Goal: Information Seeking & Learning: Learn about a topic

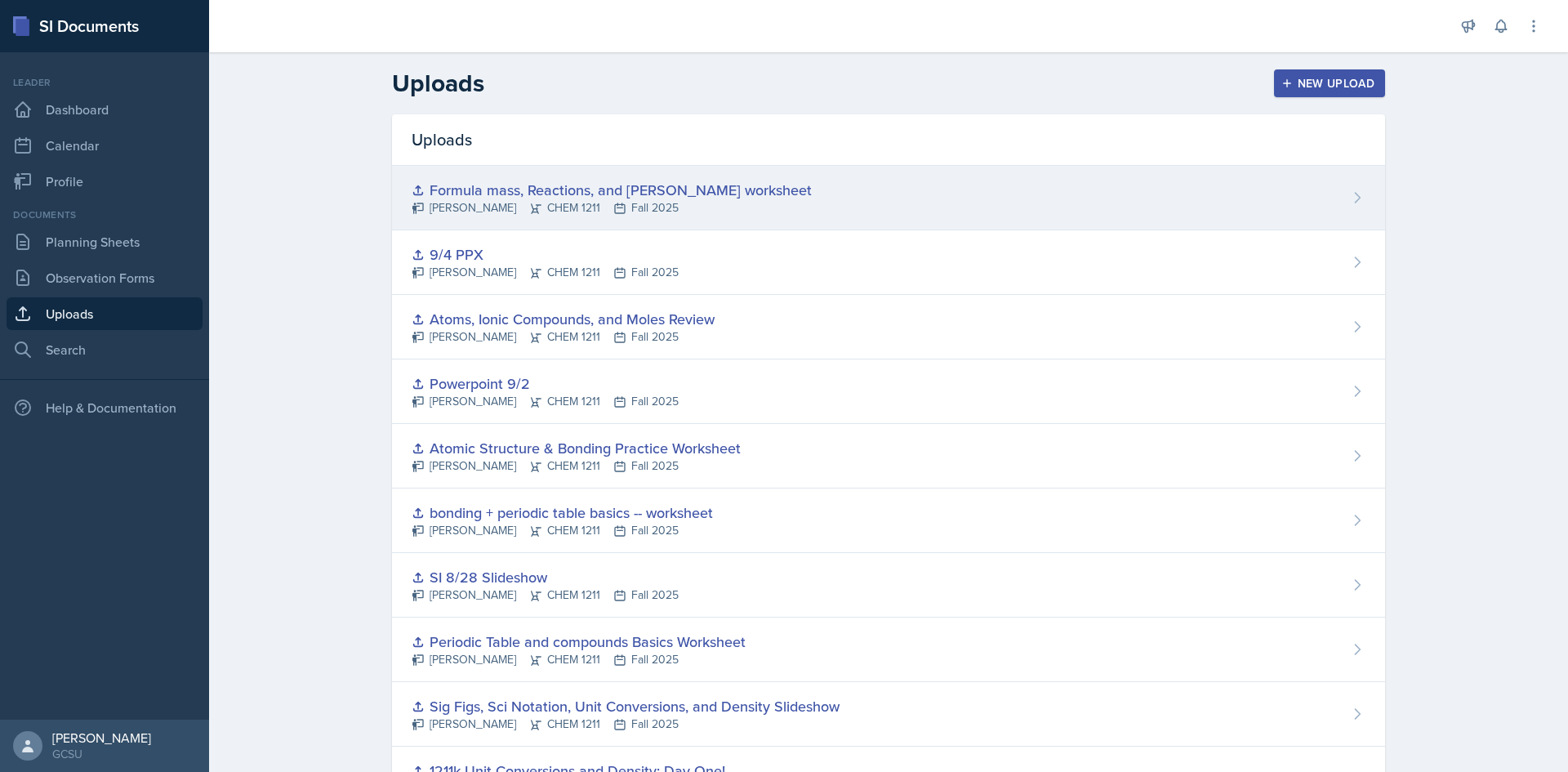
click at [478, 193] on div "Formula mass, Reactions, and [PERSON_NAME] worksheet" at bounding box center [611, 190] width 400 height 22
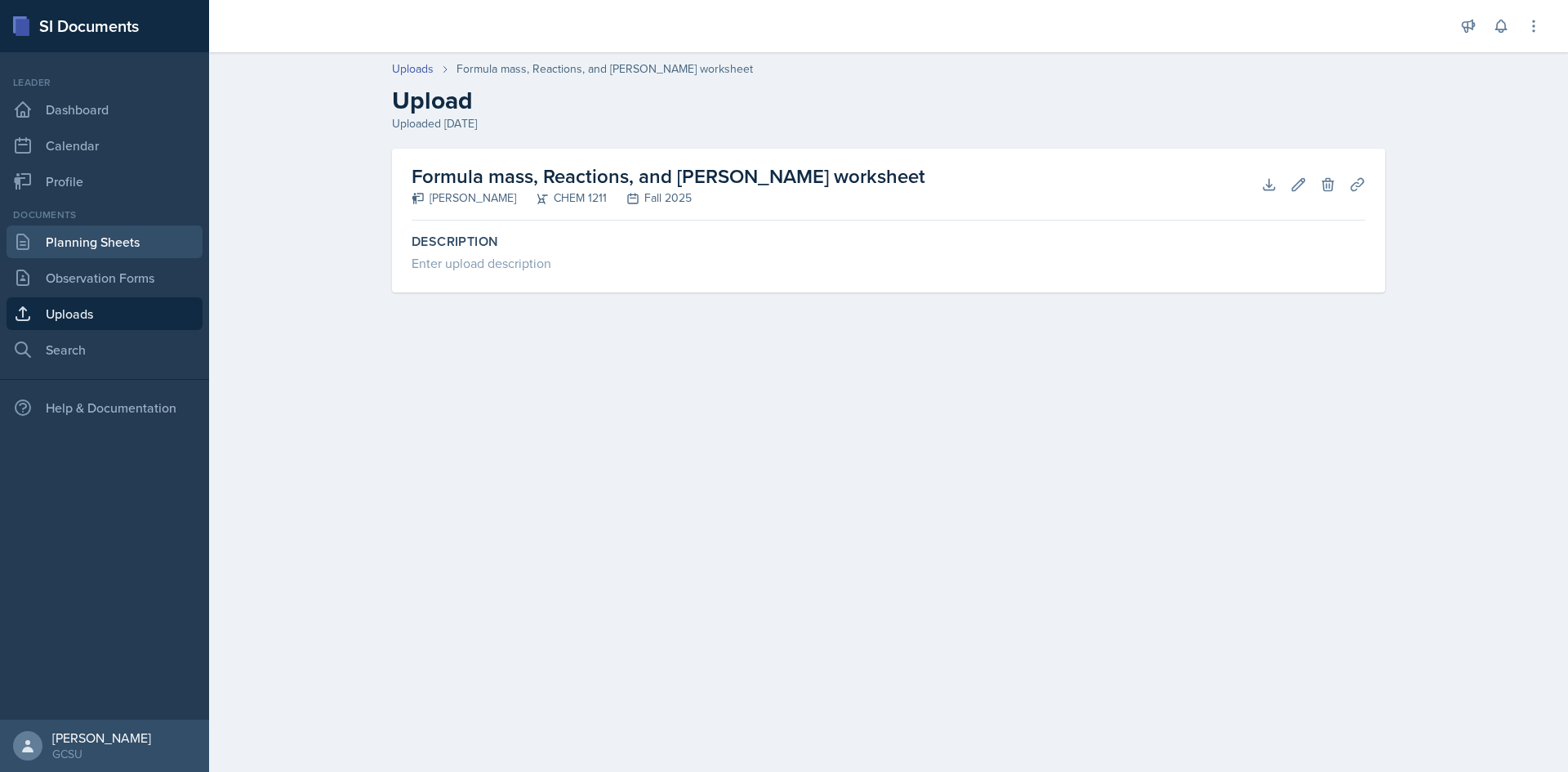
click at [144, 245] on link "Planning Sheets" at bounding box center [105, 242] width 196 height 33
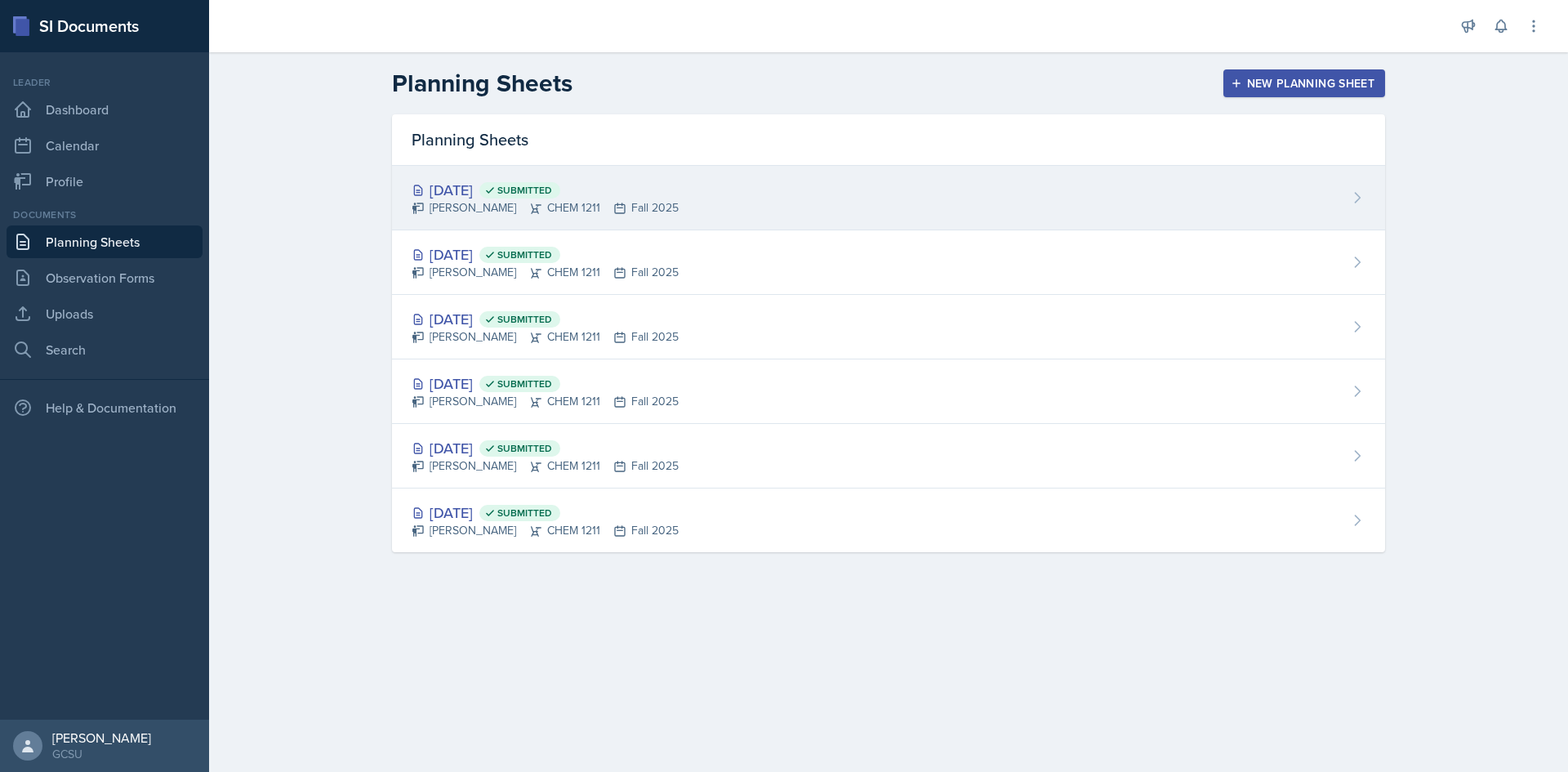
click at [560, 191] on span "Submitted" at bounding box center [519, 190] width 81 height 16
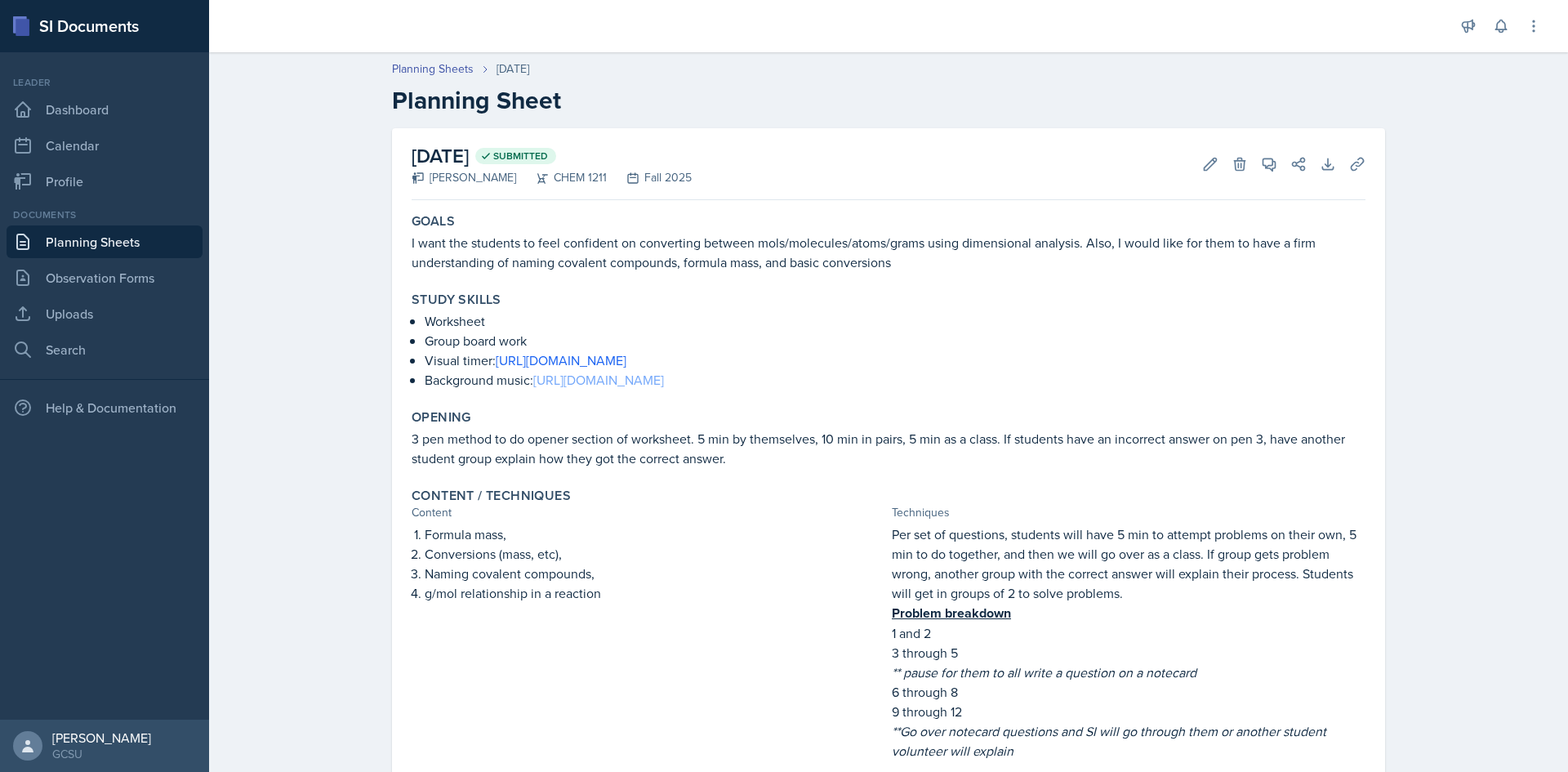
click at [573, 384] on link "[URL][DOMAIN_NAME]" at bounding box center [598, 380] width 131 height 18
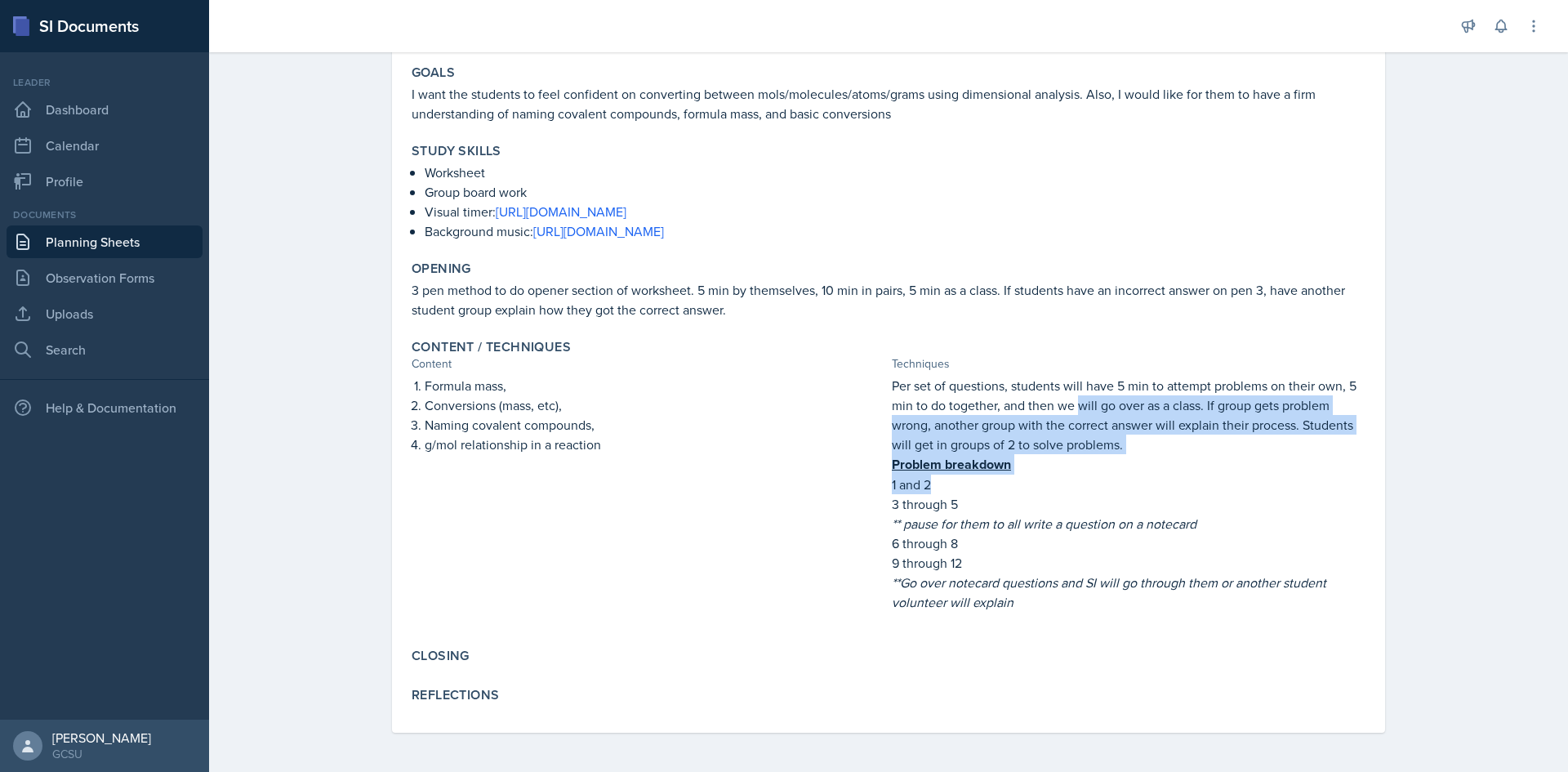
drag, startPoint x: 1072, startPoint y: 406, endPoint x: 1133, endPoint y: 495, distance: 107.9
click at [1133, 495] on div "Per set of questions, students will have 5 min to attempt problems on their own…" at bounding box center [1128, 501] width 473 height 253
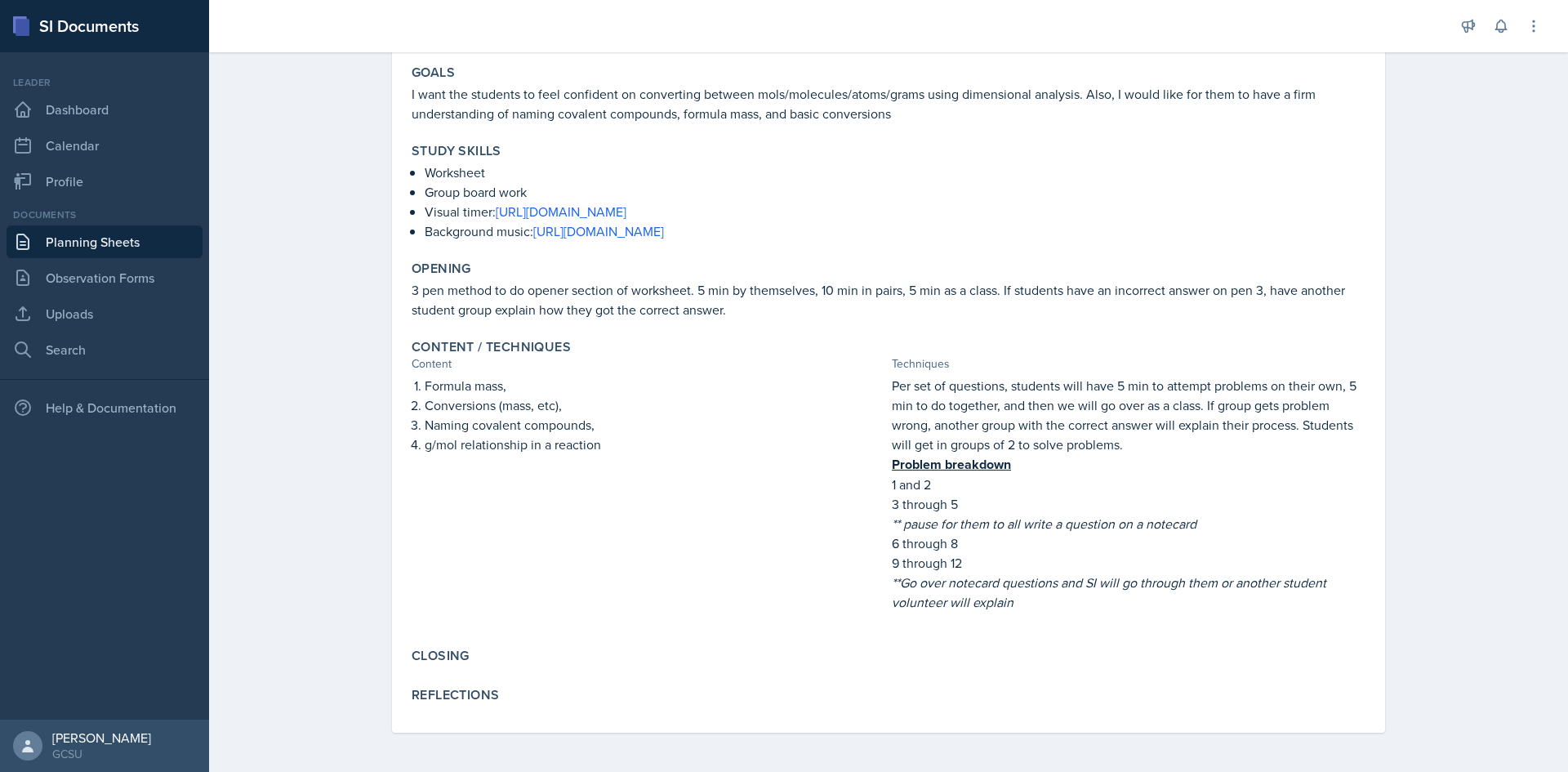
click at [1201, 548] on p "6 through 8" at bounding box center [1128, 543] width 473 height 20
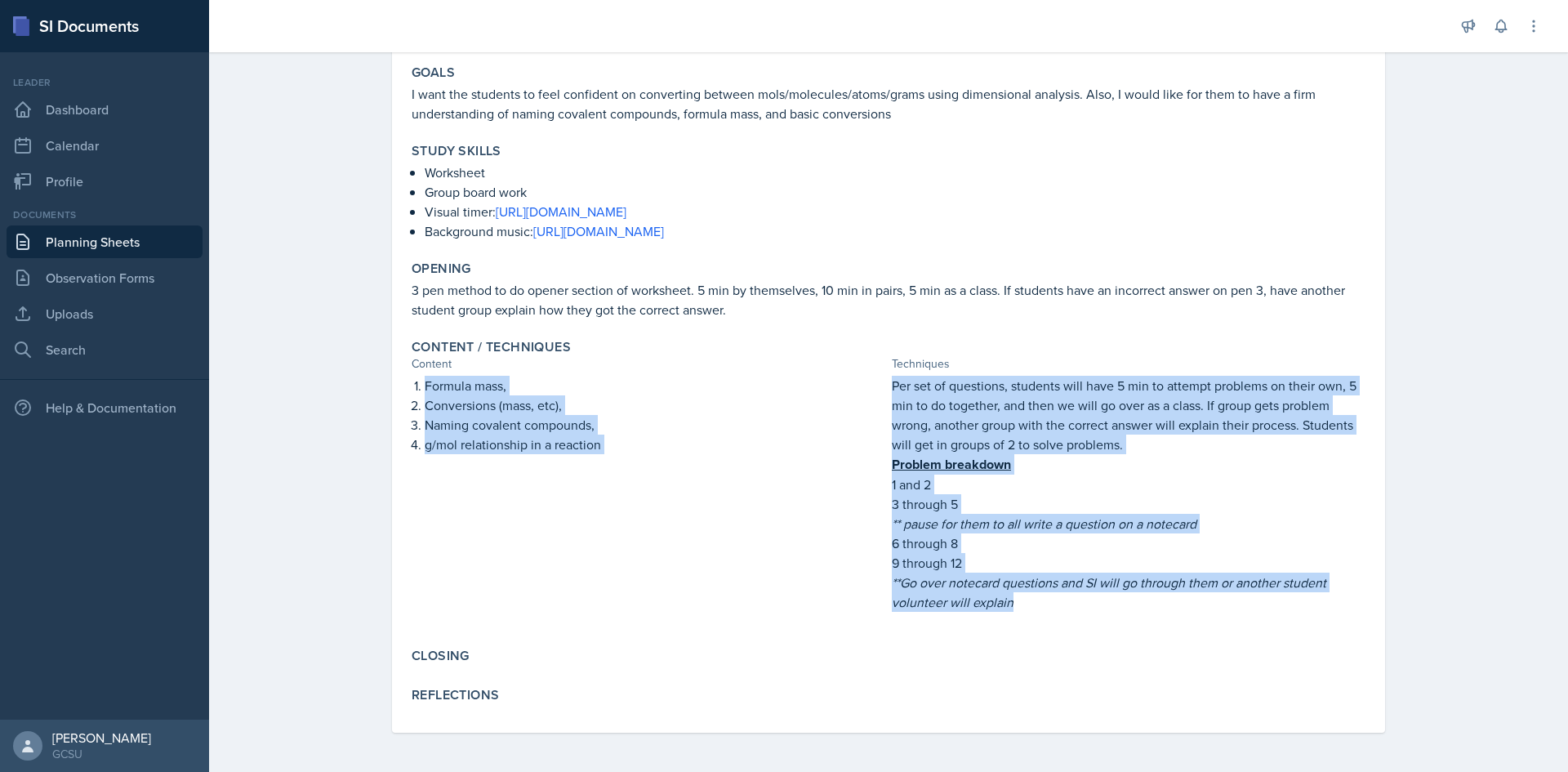
drag, startPoint x: 1211, startPoint y: 594, endPoint x: 1165, endPoint y: 350, distance: 248.3
click at [1165, 350] on div "Content / Techniques Content Techniques Formula mass, Conversions (mass, etc), …" at bounding box center [888, 483] width 967 height 303
click at [854, 336] on div "Content / Techniques Content Techniques Formula mass, Conversions (mass, etc), …" at bounding box center [888, 483] width 967 height 303
click at [548, 417] on p "Naming covalent compounds," at bounding box center [654, 425] width 460 height 20
drag, startPoint x: 906, startPoint y: 371, endPoint x: 953, endPoint y: 811, distance: 442.5
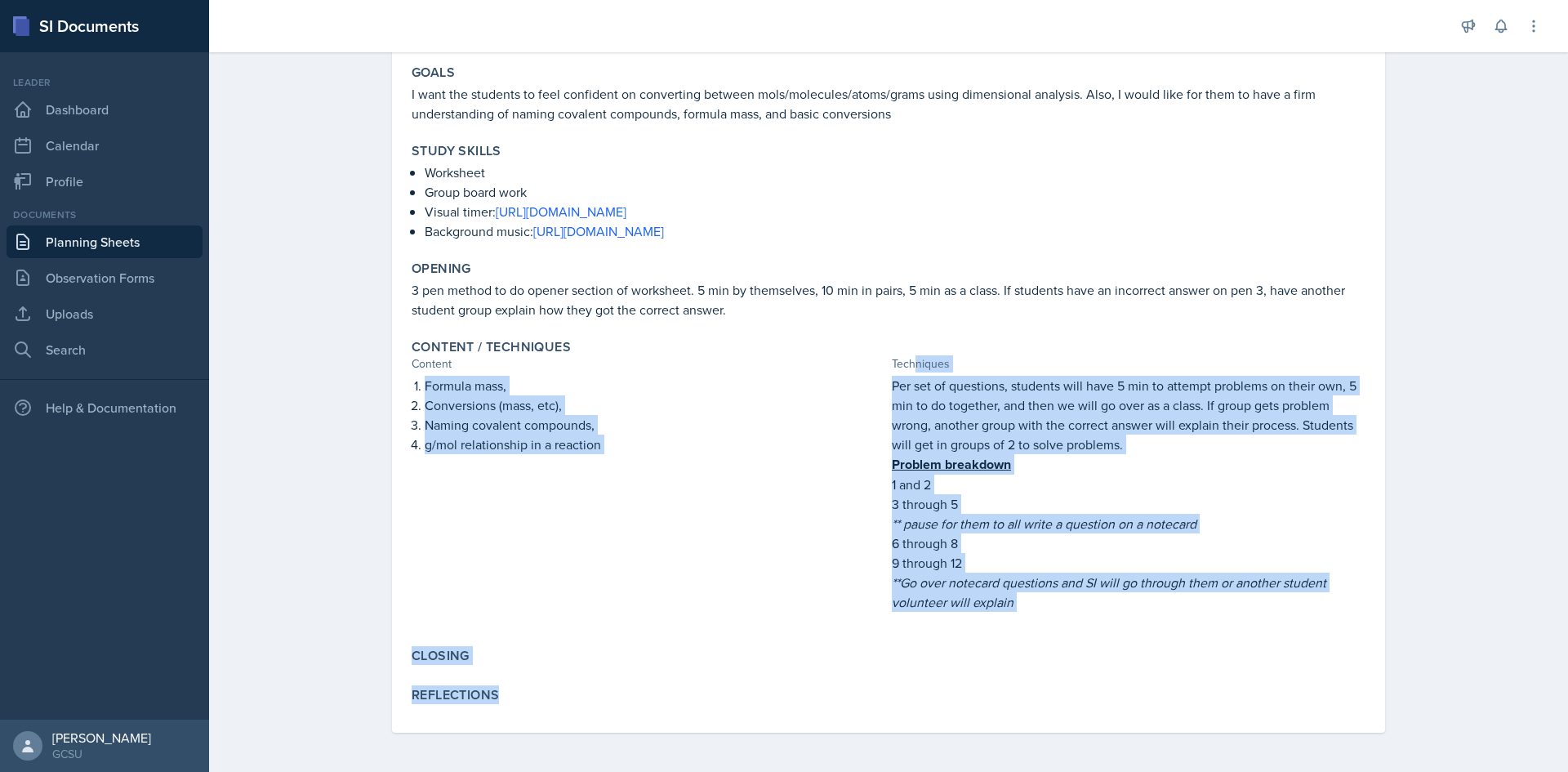
click at [953, 771] on html "SI Documents Leader Dashboard Calendar Profile Documents Planning Sheets Observ…" at bounding box center [784, 386] width 1568 height 772
click at [845, 599] on div "Formula mass, Conversions (mass, etc), Naming covalent compounds, g/mol relatio…" at bounding box center [648, 501] width 473 height 253
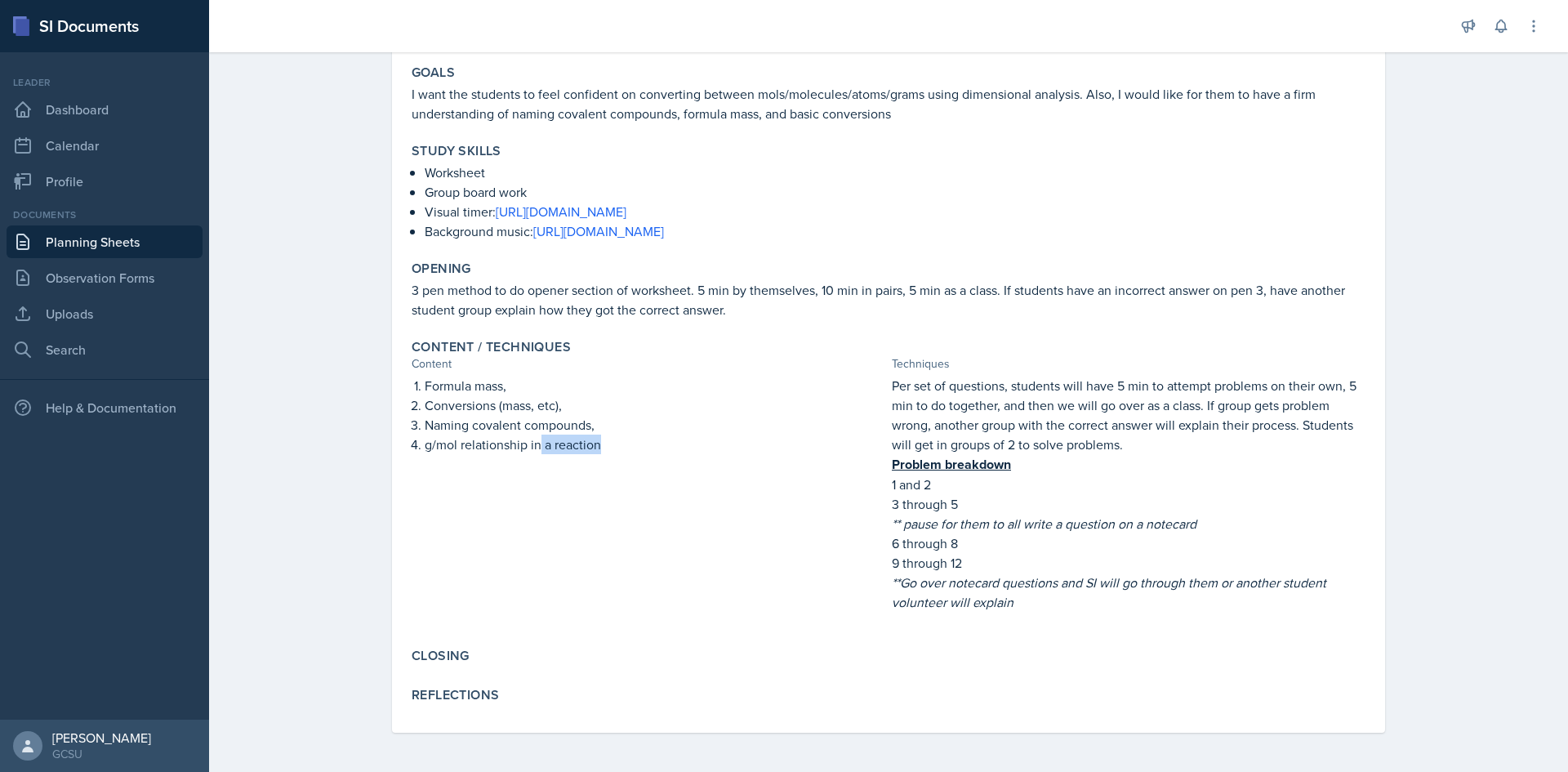
drag, startPoint x: 640, startPoint y: 445, endPoint x: 517, endPoint y: 443, distance: 123.0
click at [525, 444] on p "g/mol relationship in a reaction" at bounding box center [654, 444] width 460 height 20
click at [504, 437] on p "g/mol relationship in a reaction" at bounding box center [654, 444] width 460 height 20
drag, startPoint x: 497, startPoint y: 371, endPoint x: 541, endPoint y: 483, distance: 120.3
click at [541, 483] on div "Content / Techniques Content Techniques Formula mass, Conversions (mass, etc), …" at bounding box center [888, 483] width 967 height 303
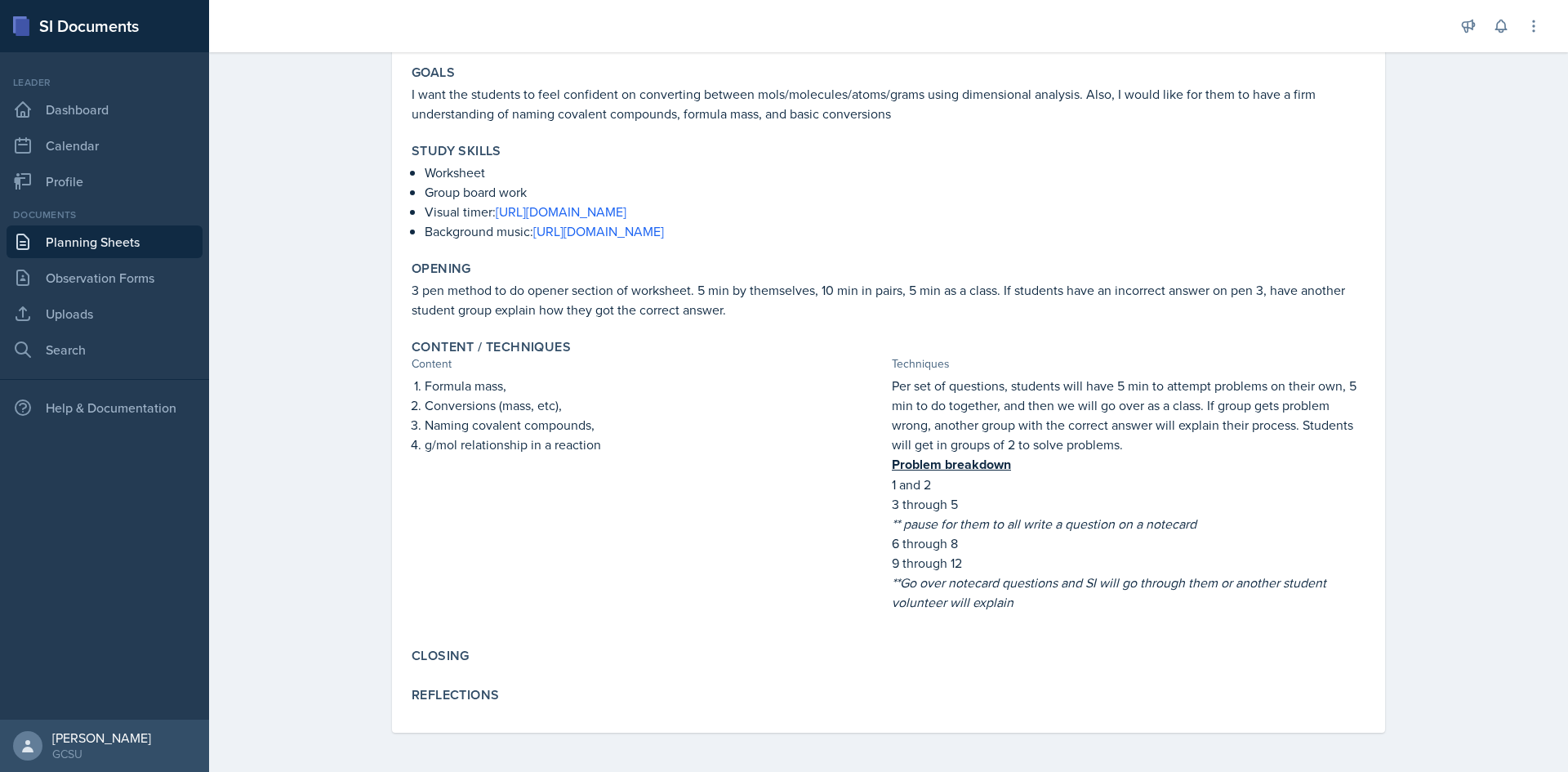
click at [739, 528] on div "Formula mass, Conversions (mass, etc), Naming covalent compounds, g/mol relatio…" at bounding box center [648, 501] width 473 height 253
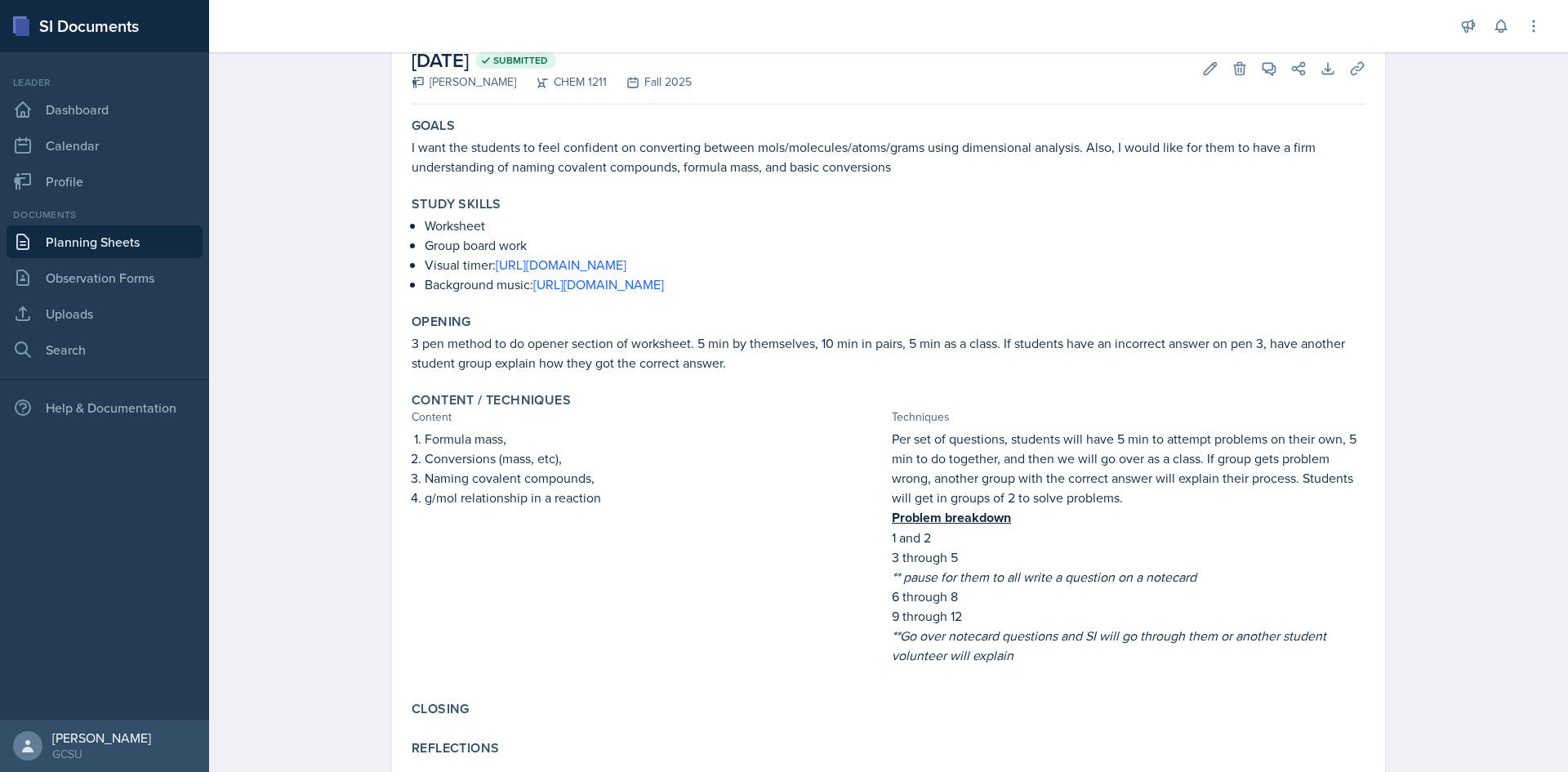
click at [720, 696] on div "Closing" at bounding box center [888, 710] width 967 height 33
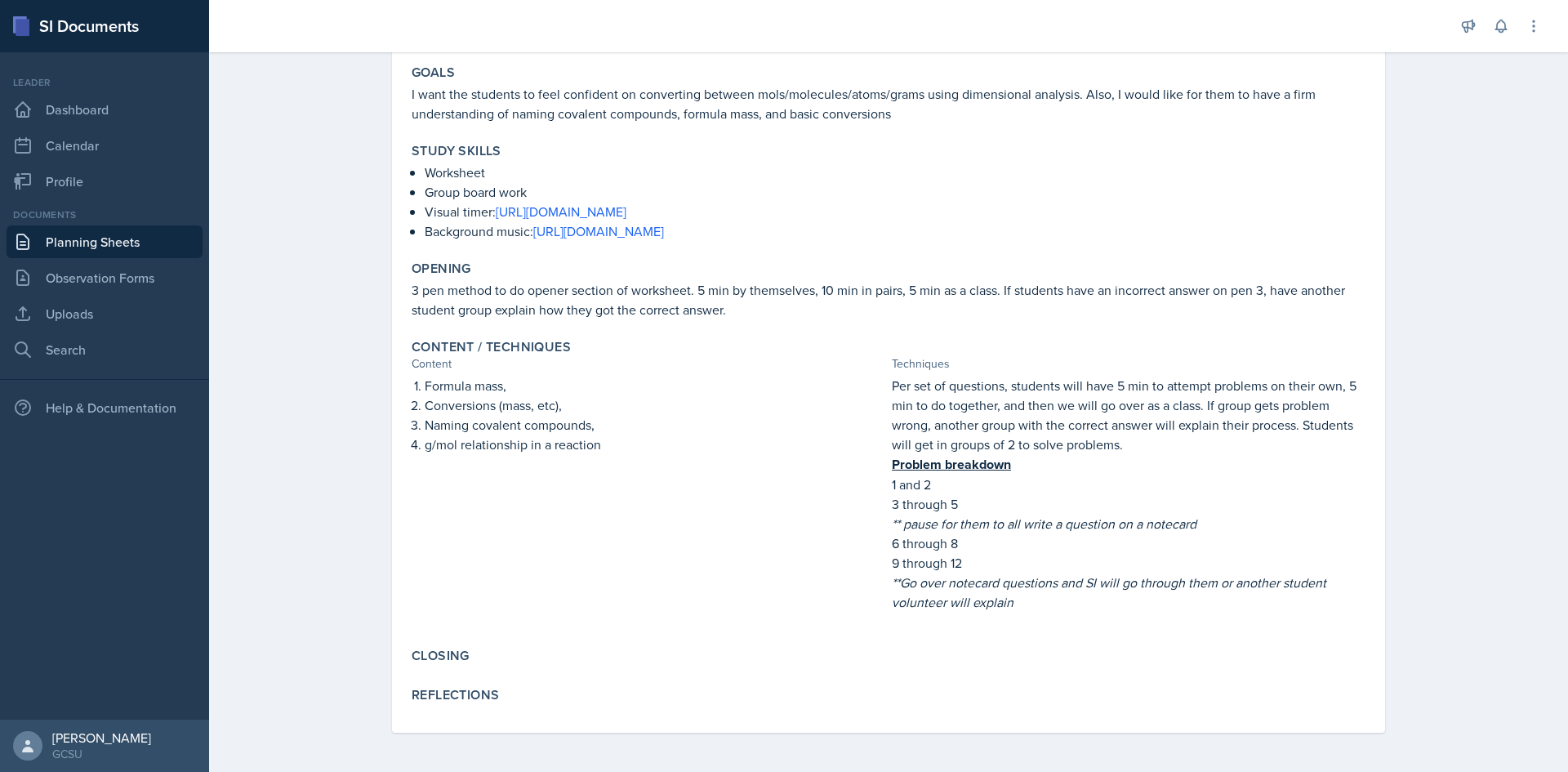
scroll to position [0, 0]
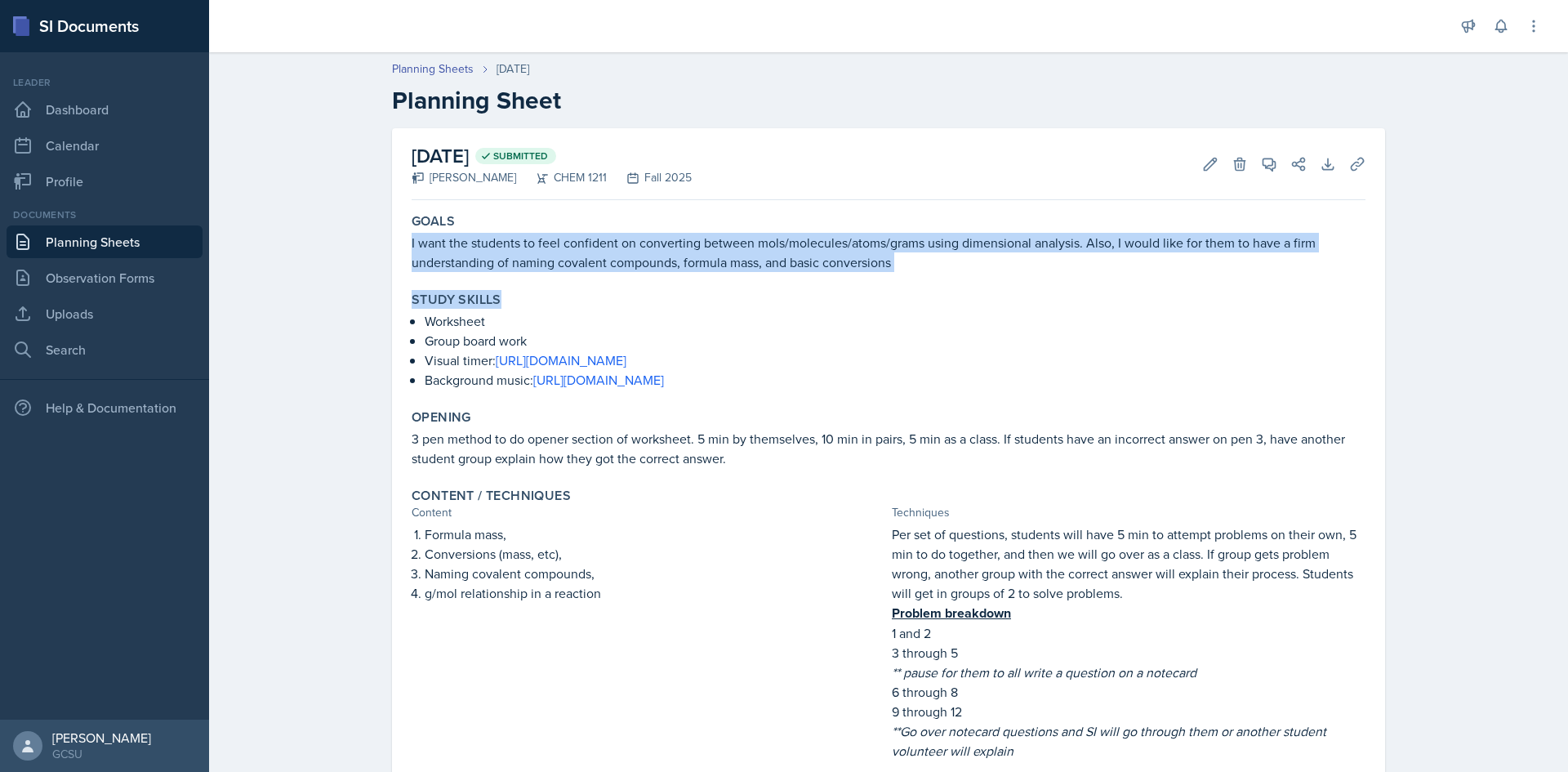
drag, startPoint x: 1016, startPoint y: 229, endPoint x: 1039, endPoint y: 294, distance: 68.9
click at [1039, 294] on div "Goals I want the students to feel confident on converting between mols/molecule…" at bounding box center [887, 544] width 953 height 675
click at [1111, 265] on p "I want the students to feel confident on converting between mols/molecules/atom…" at bounding box center [887, 252] width 953 height 39
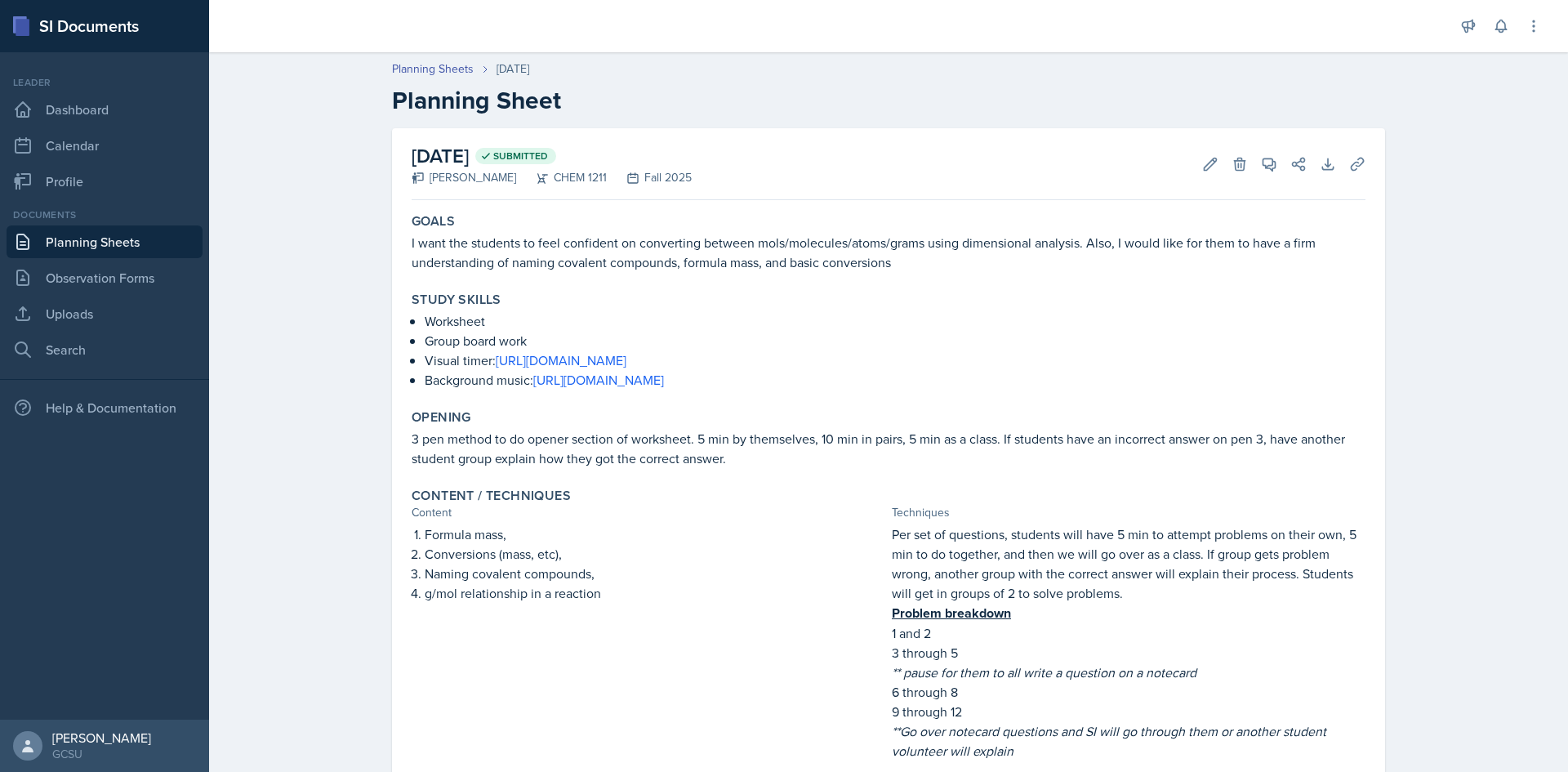
click at [1111, 265] on p "I want the students to feel confident on converting between mols/molecules/atom…" at bounding box center [887, 252] width 953 height 39
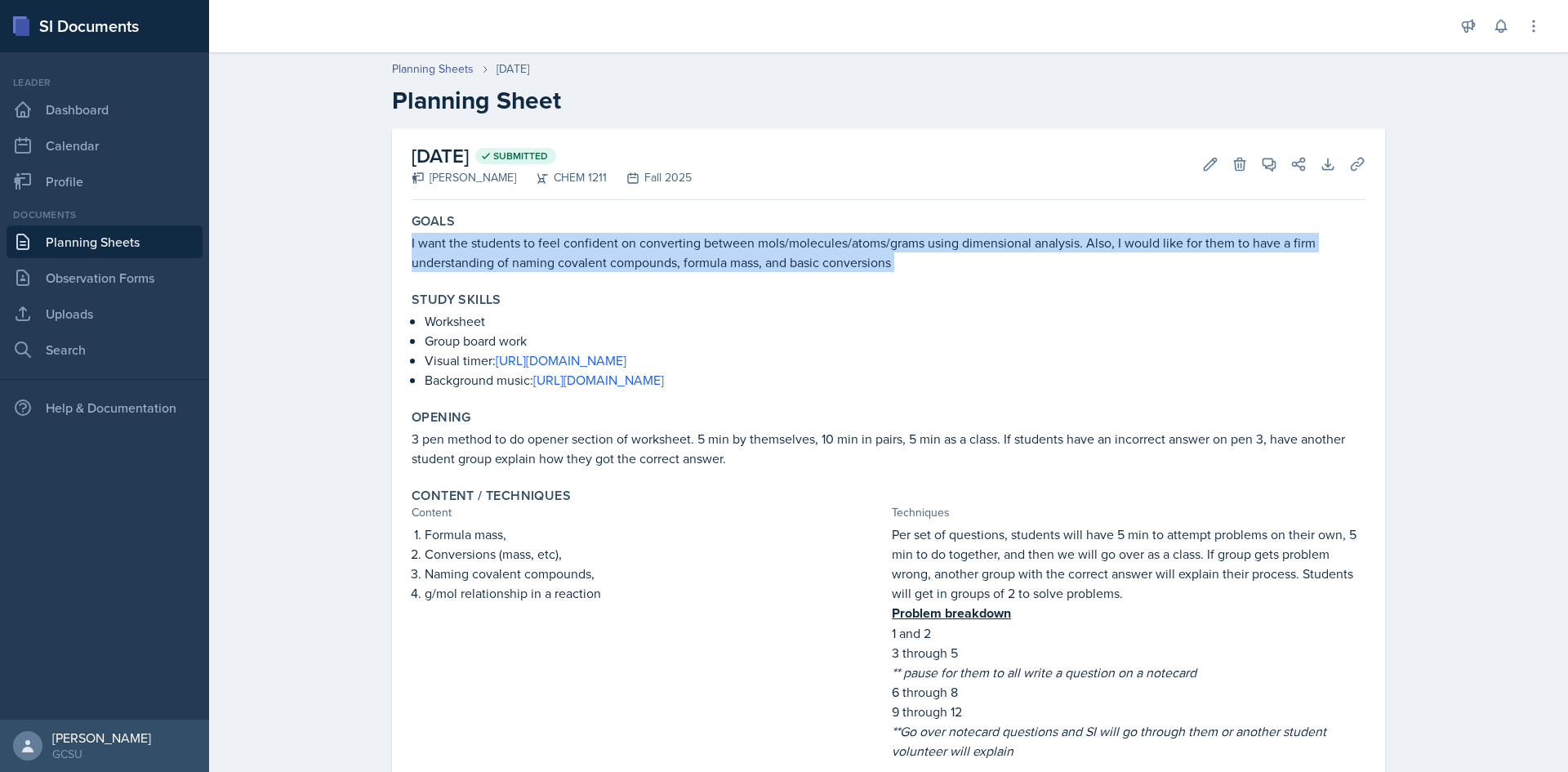
click at [1111, 265] on p "I want the students to feel confident on converting between mols/molecules/atom…" at bounding box center [887, 252] width 953 height 39
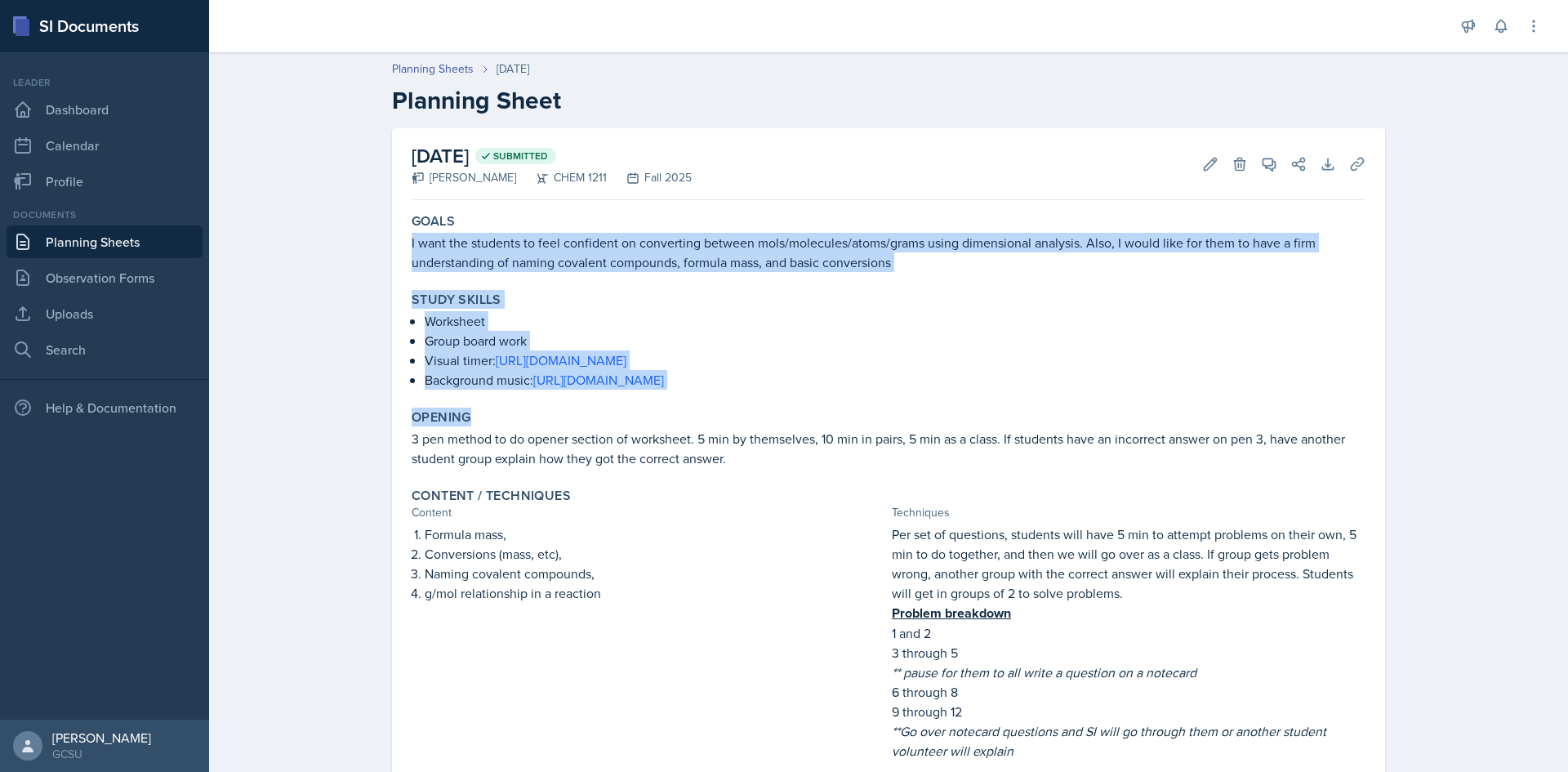
drag, startPoint x: 746, startPoint y: 225, endPoint x: 774, endPoint y: 401, distance: 178.2
click at [774, 401] on div "Goals I want the students to feel confident on converting between mols/molecule…" at bounding box center [887, 544] width 953 height 675
click at [1116, 360] on p "Visual timer: [URL][DOMAIN_NAME]" at bounding box center [894, 361] width 940 height 20
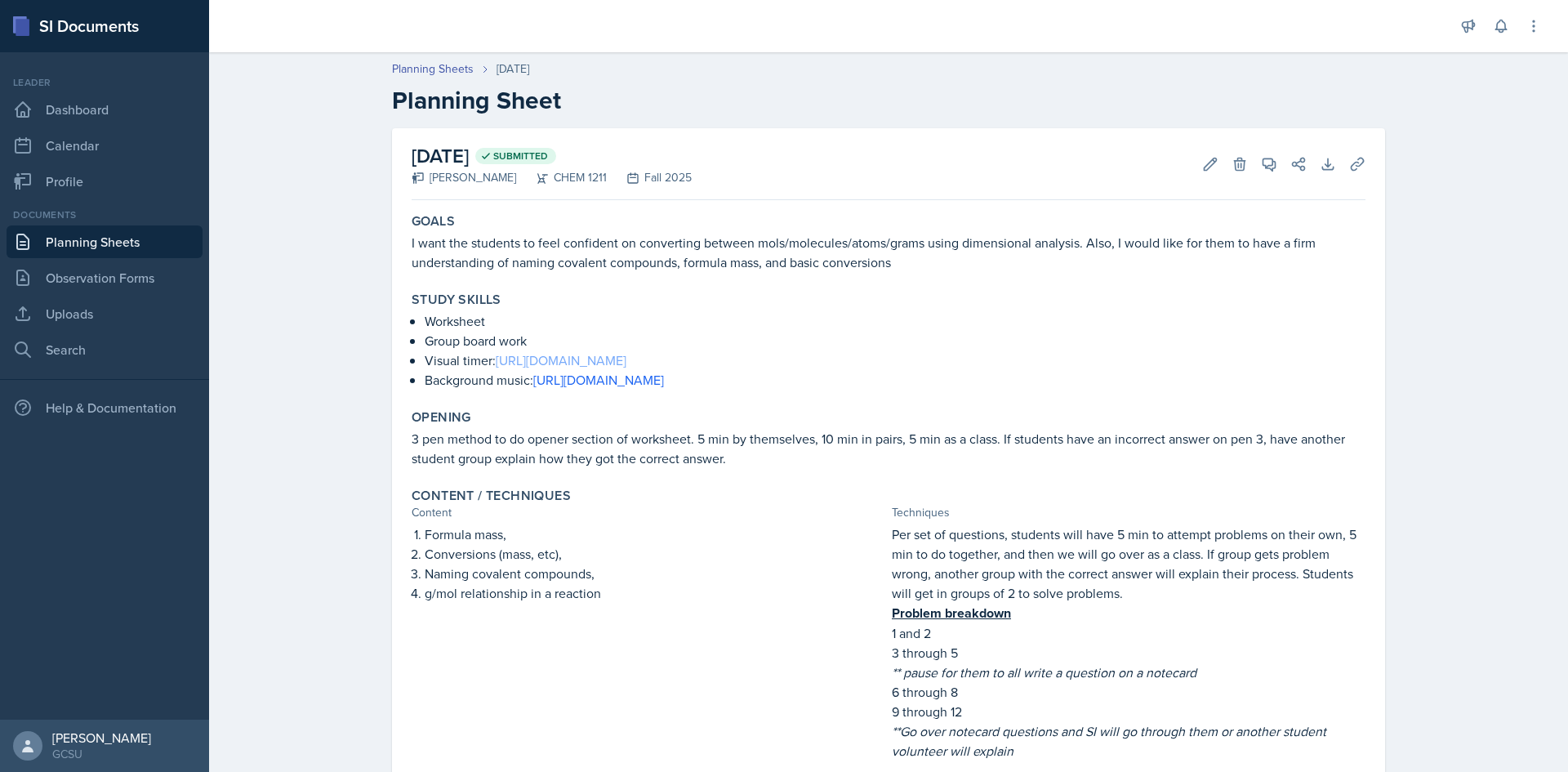
click at [626, 354] on link "[URL][DOMAIN_NAME]" at bounding box center [561, 361] width 131 height 18
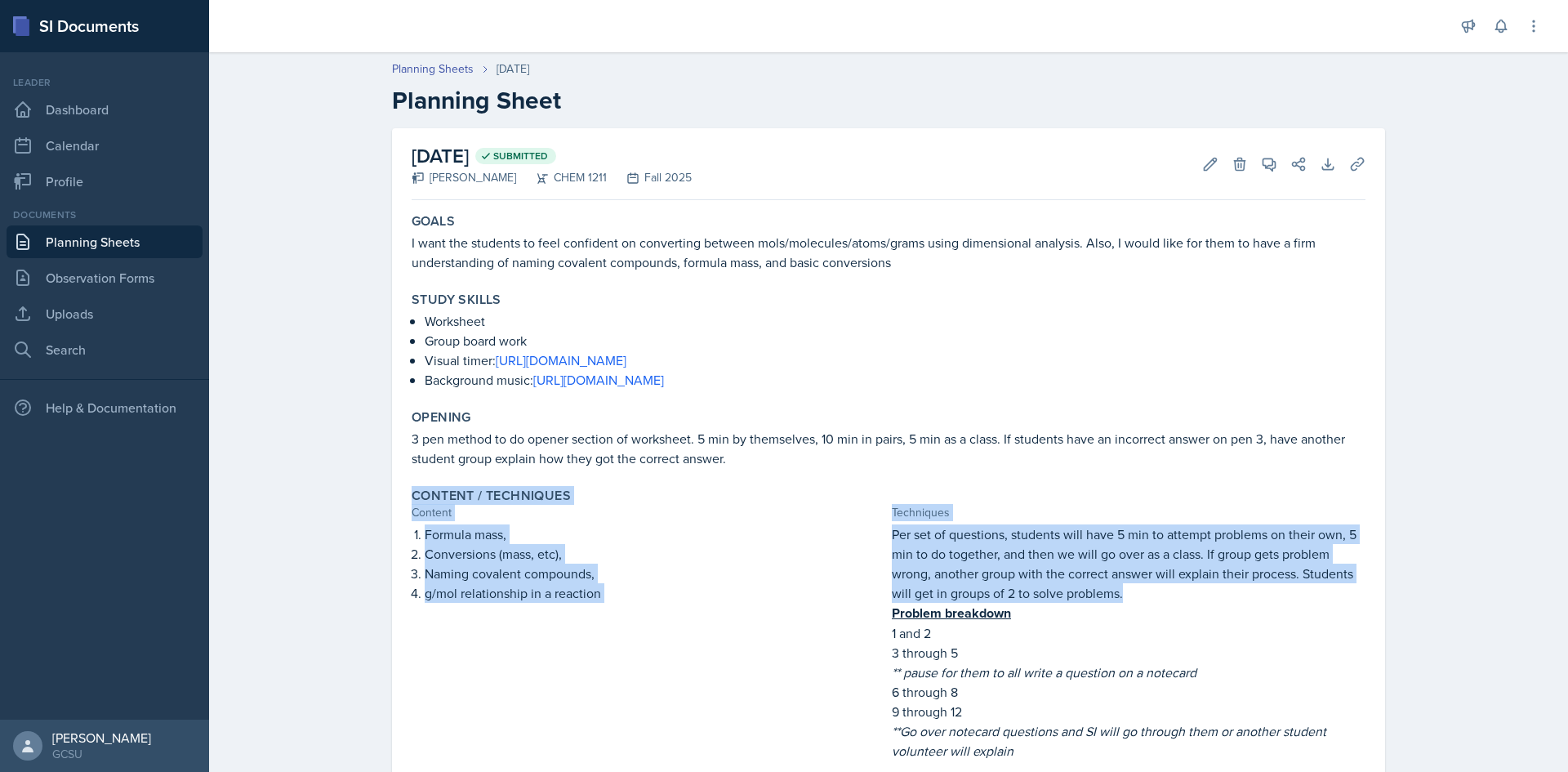
drag, startPoint x: 1073, startPoint y: 468, endPoint x: 1118, endPoint y: 602, distance: 141.4
click at [1118, 602] on div "Goals I want the students to feel confident on converting between mols/molecule…" at bounding box center [887, 544] width 953 height 675
click at [1155, 568] on p "Per set of questions, students will have 5 min to attempt problems on their own…" at bounding box center [1128, 563] width 473 height 79
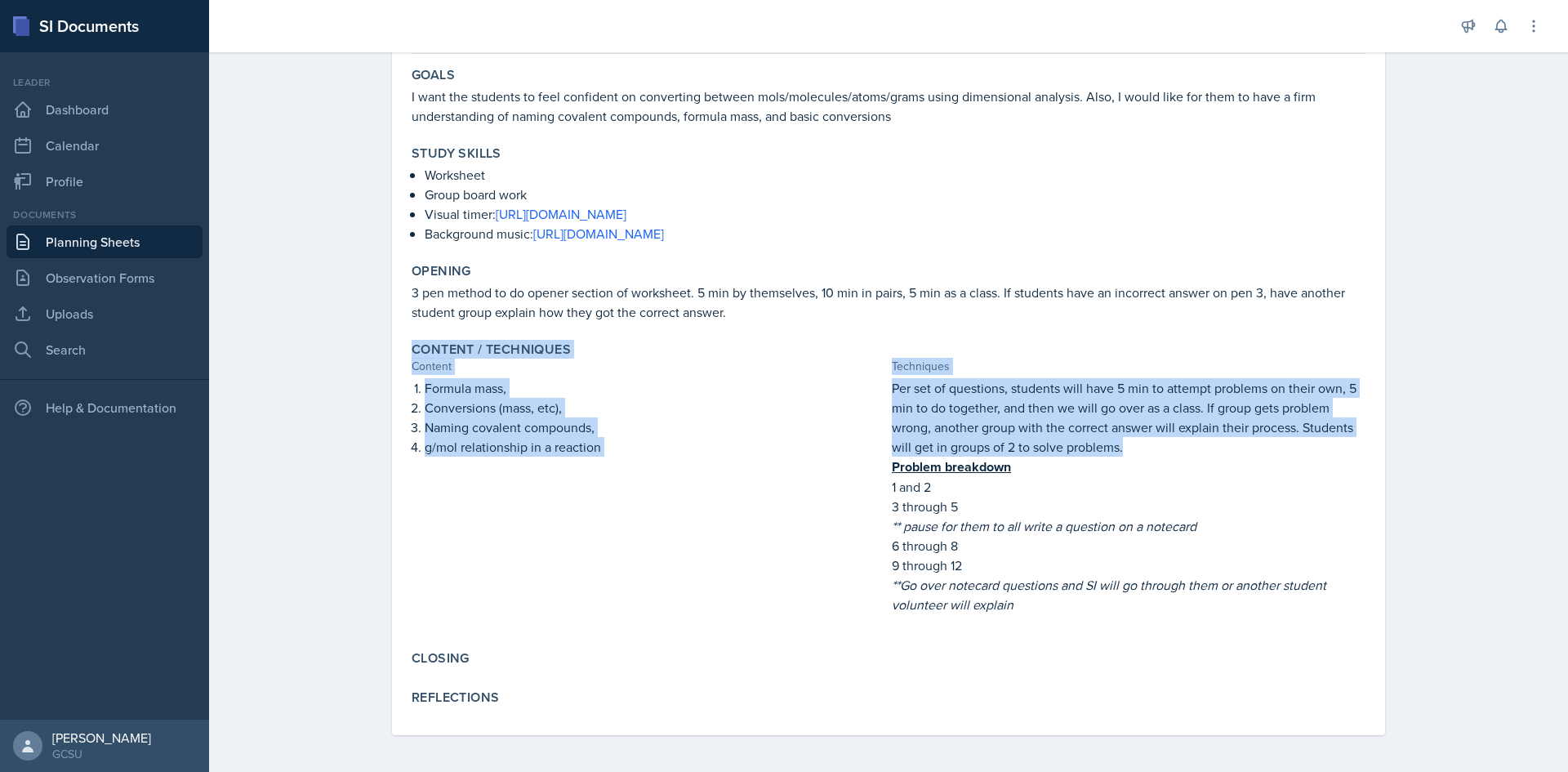
scroll to position [149, 0]
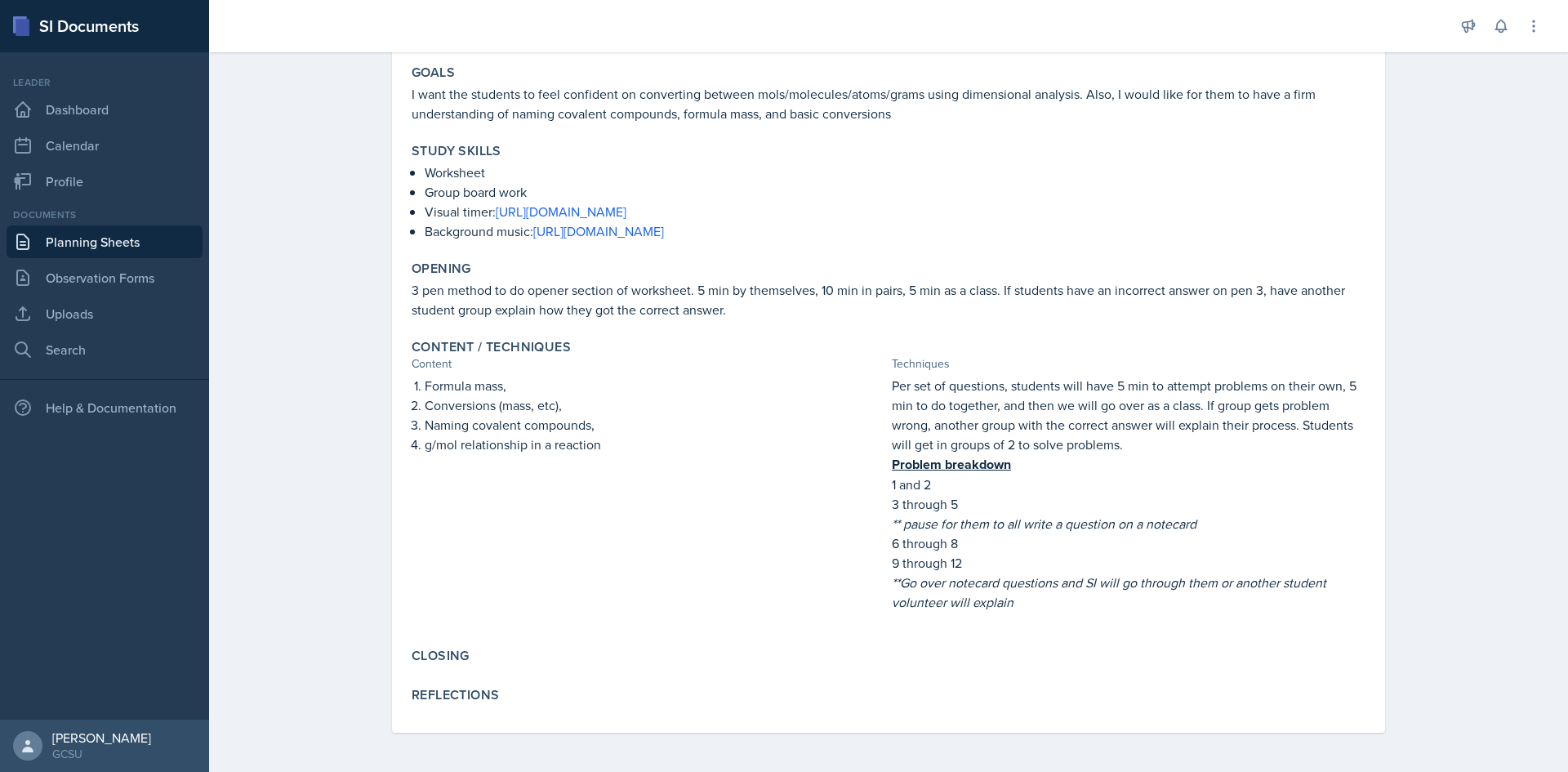
click at [1125, 255] on div "Opening 3 pen method to do opener section of worksheet. 5 min by themselves, 10…" at bounding box center [888, 290] width 967 height 72
click at [151, 309] on link "Uploads" at bounding box center [105, 314] width 196 height 33
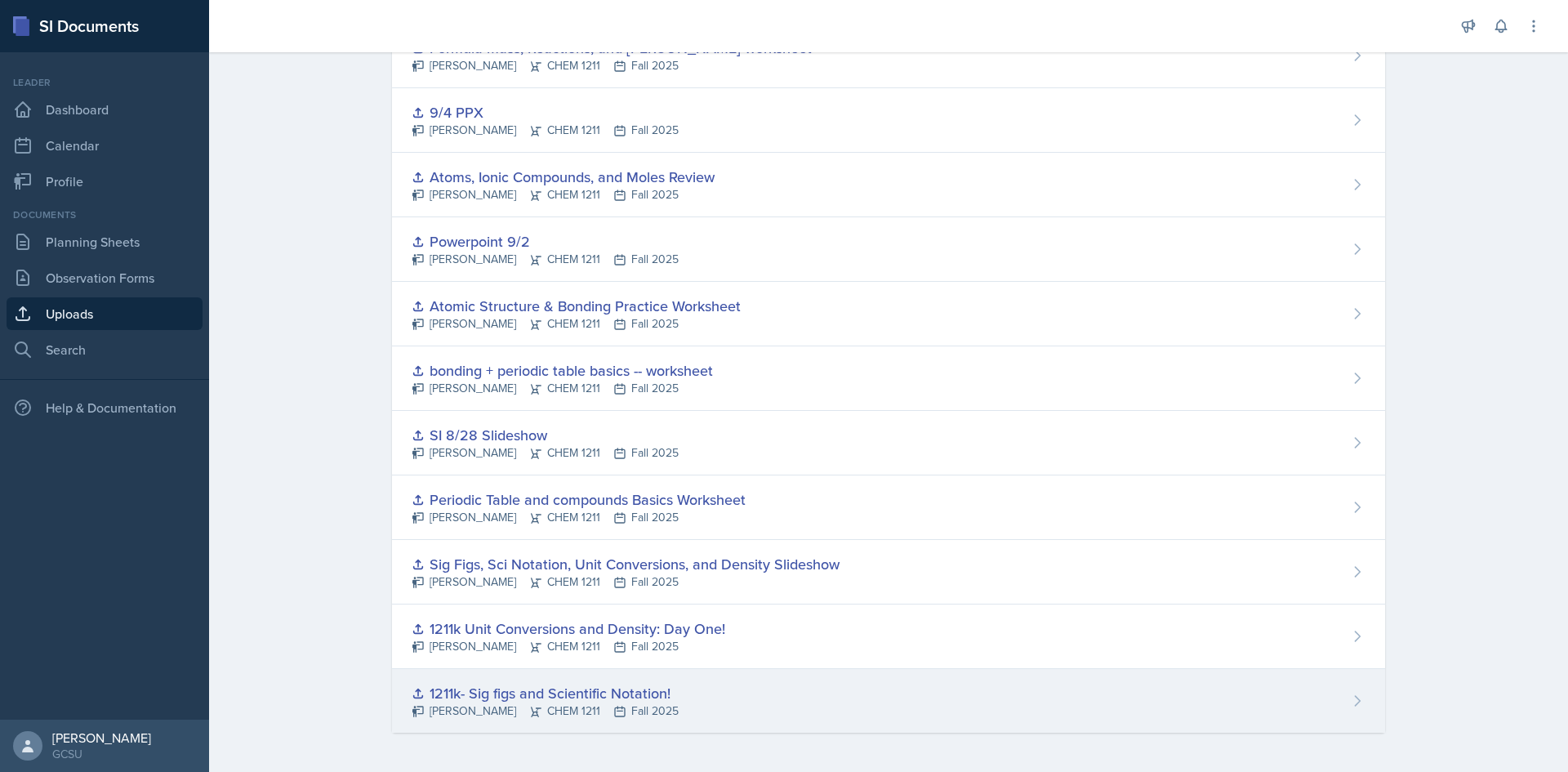
click at [600, 685] on div "1211k- Sig figs and Scientific Notation!" at bounding box center [545, 693] width 267 height 22
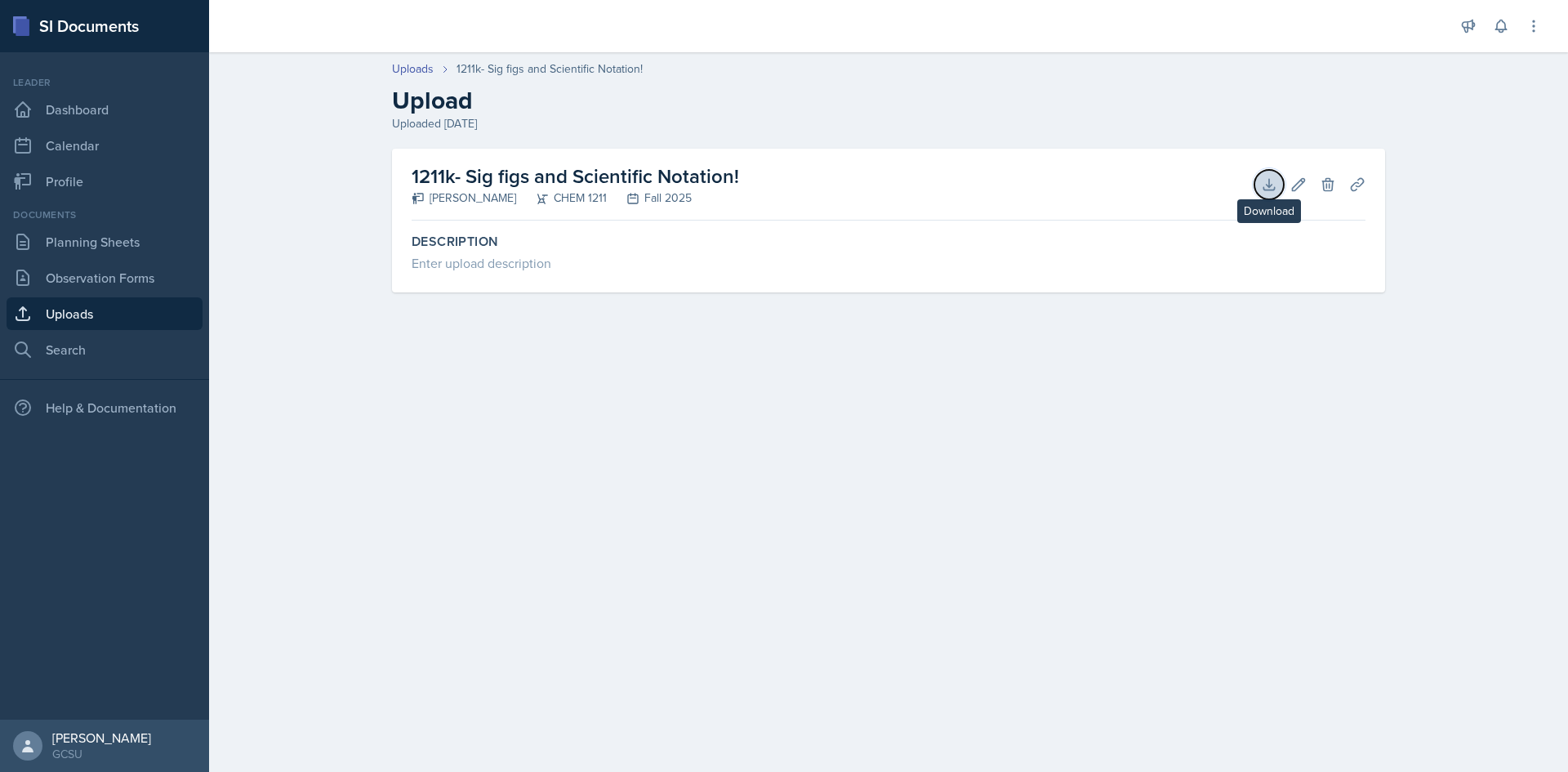
click at [1264, 185] on icon at bounding box center [1269, 185] width 16 height 16
click at [100, 307] on link "Uploads" at bounding box center [105, 314] width 196 height 33
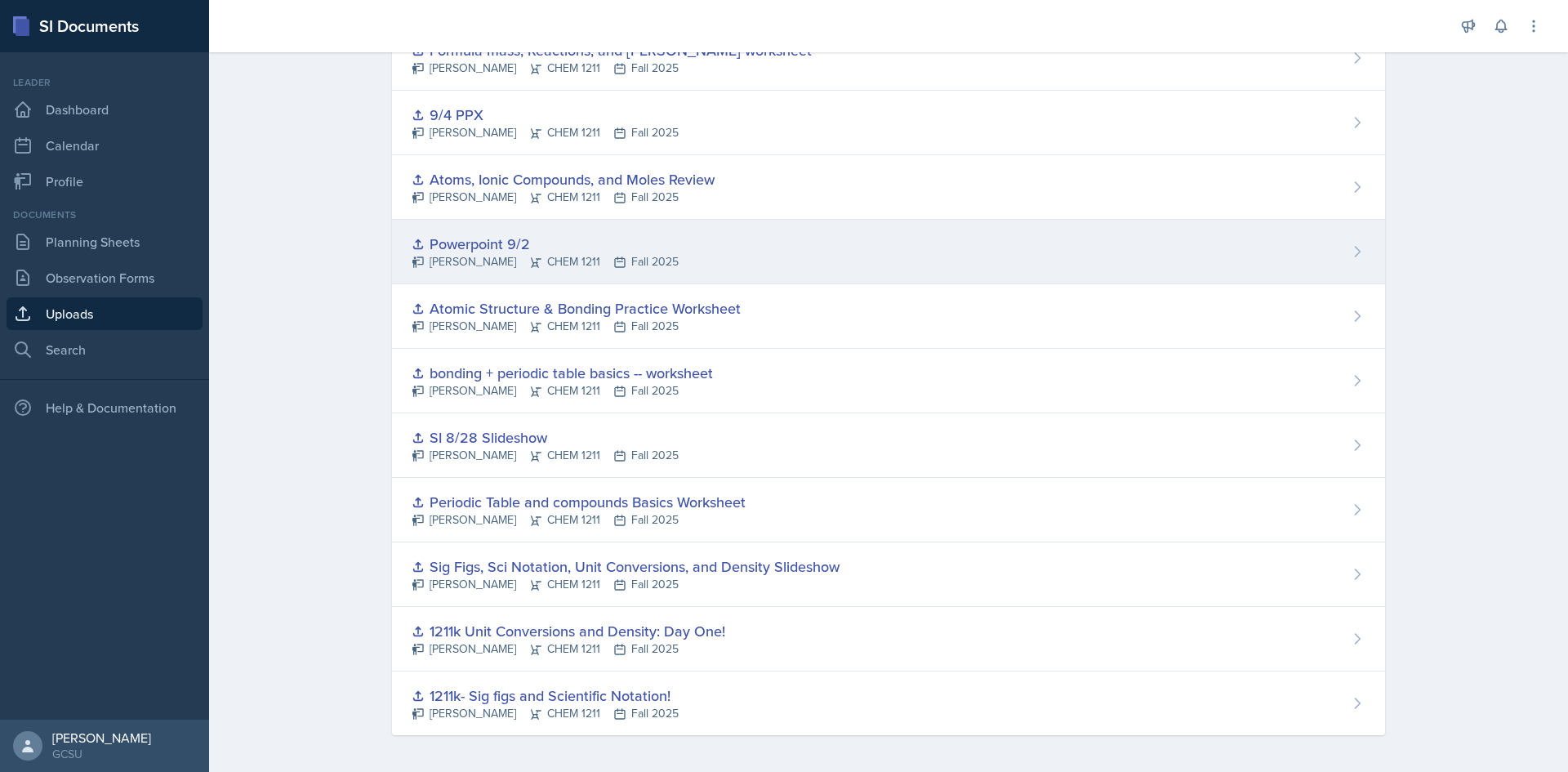
scroll to position [142, 0]
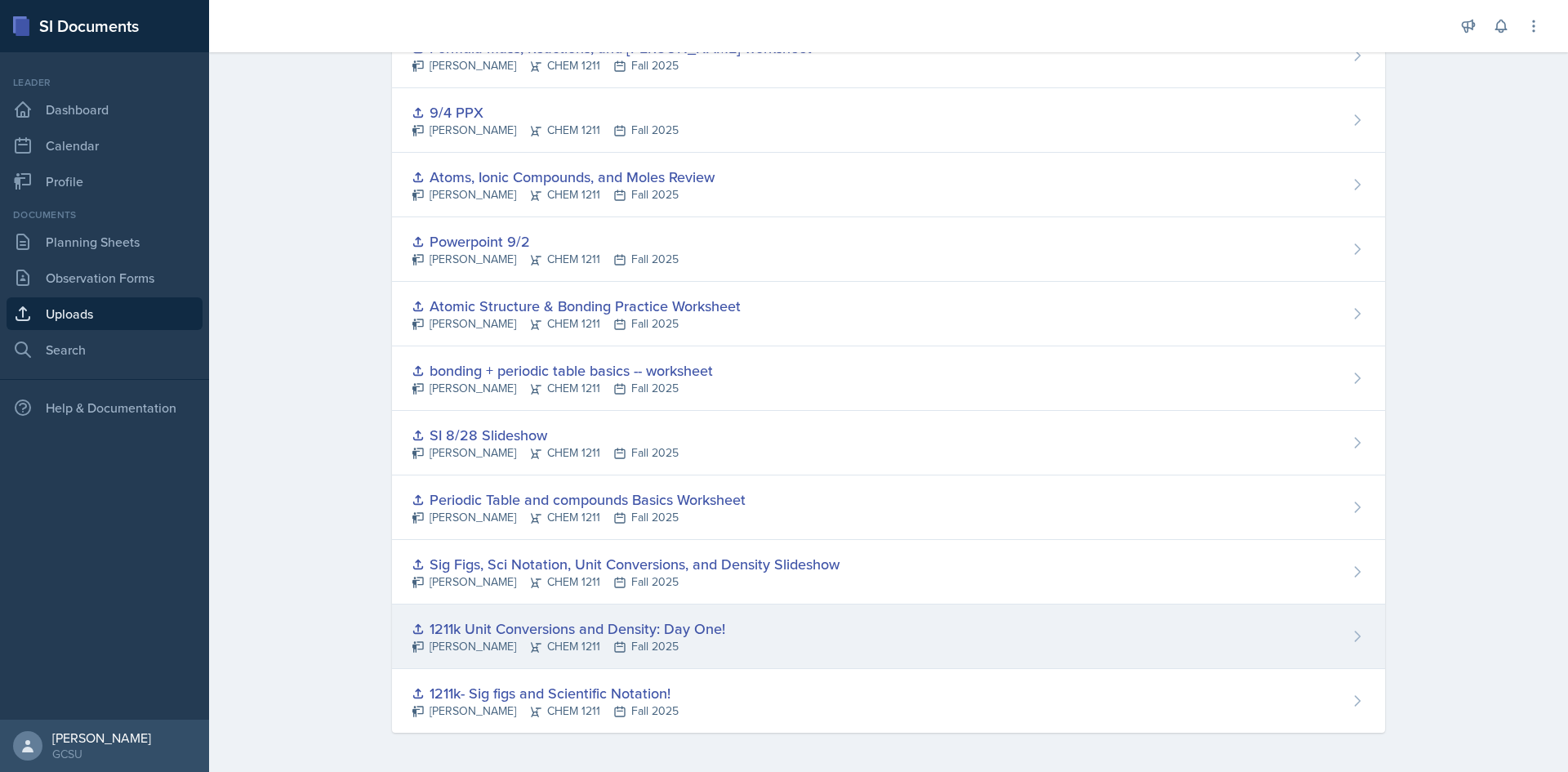
click at [575, 626] on div "1211k Unit Conversions and Density: Day One!" at bounding box center [568, 628] width 313 height 22
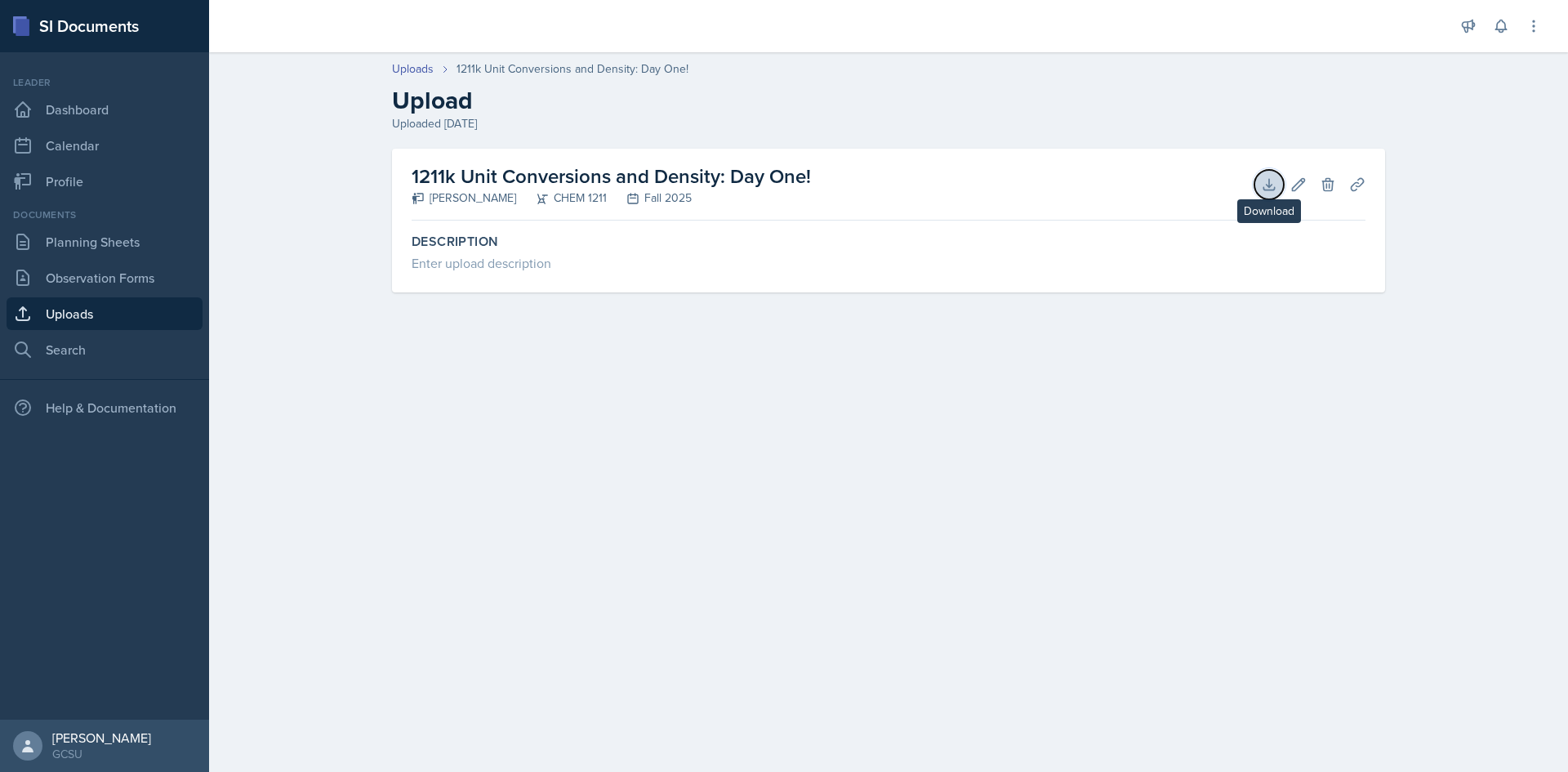
click at [1274, 179] on icon at bounding box center [1269, 185] width 16 height 16
click at [92, 320] on link "Uploads" at bounding box center [105, 314] width 196 height 33
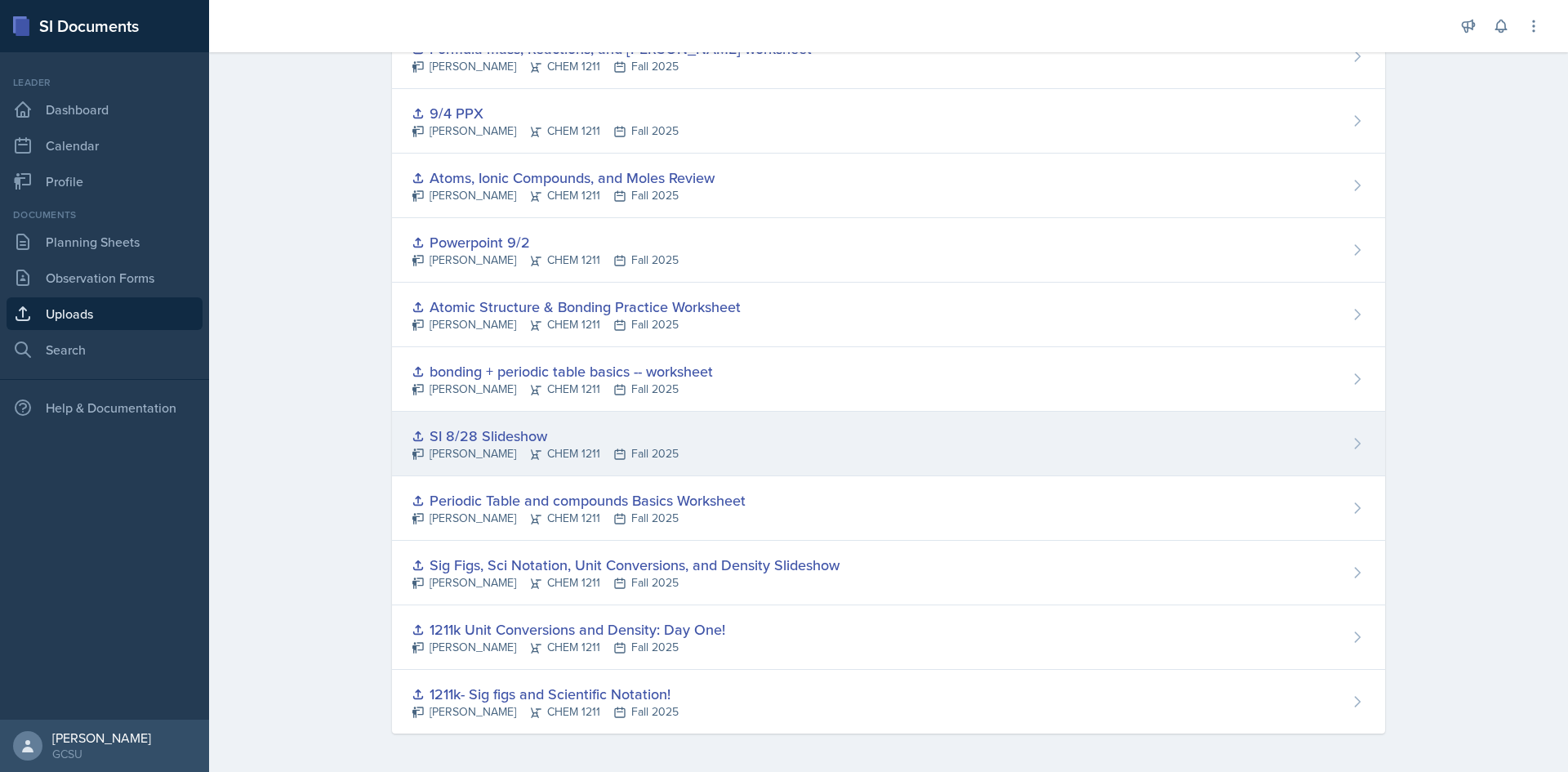
scroll to position [142, 0]
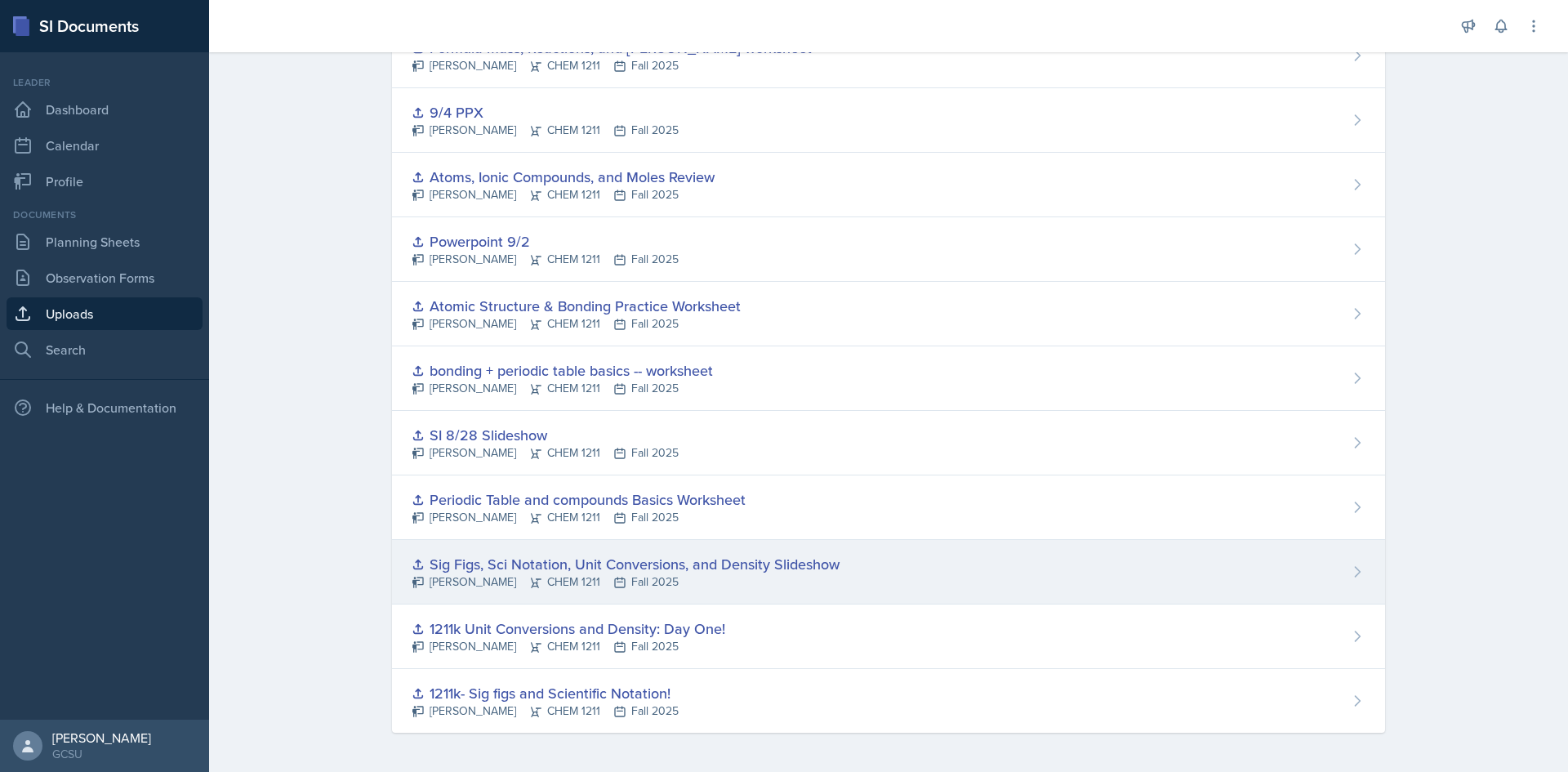
click at [519, 576] on div "[PERSON_NAME] CHEM 1211 Fall 2025" at bounding box center [625, 581] width 428 height 17
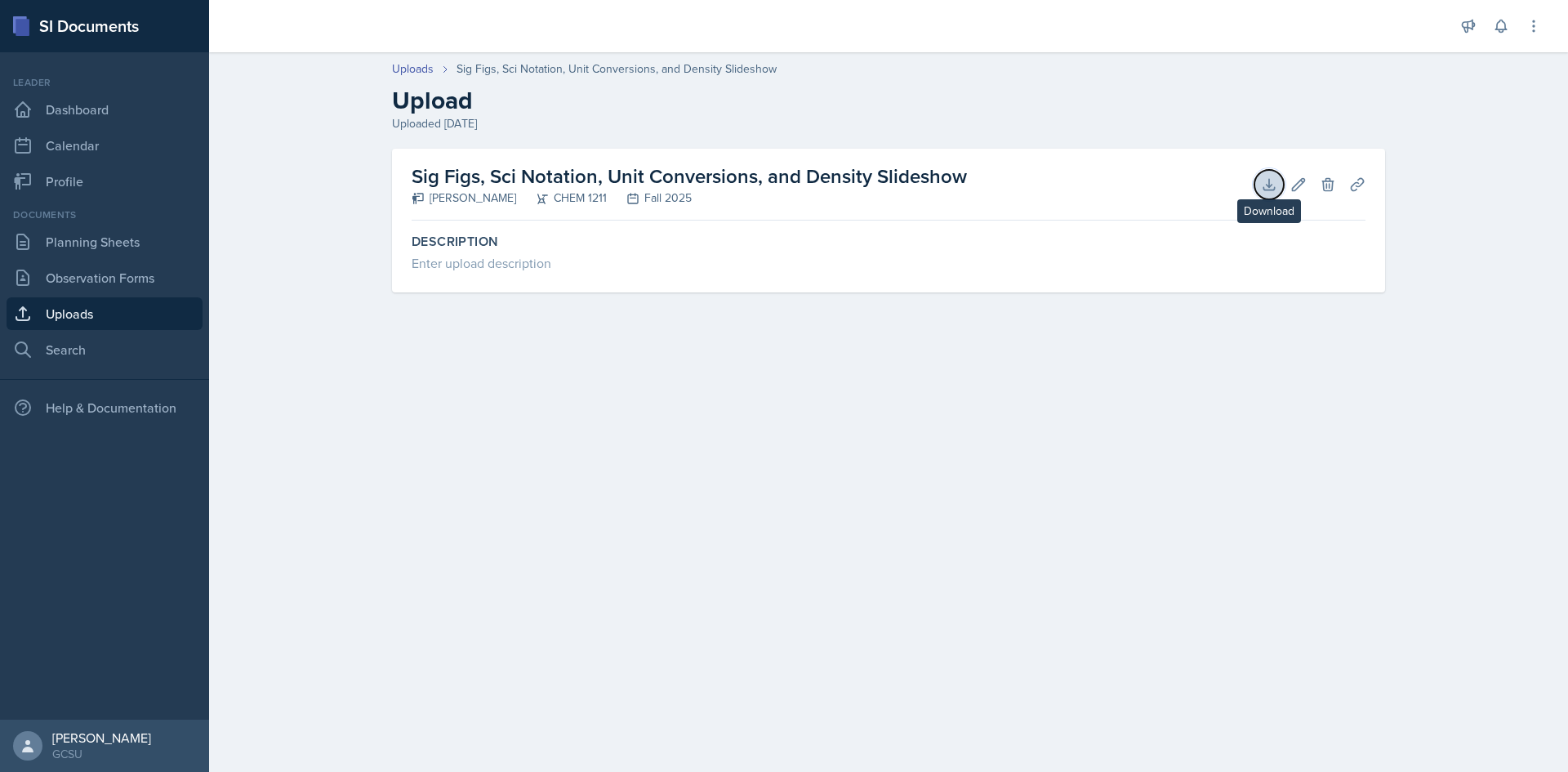
click at [1268, 185] on icon at bounding box center [1269, 185] width 16 height 16
click at [163, 246] on link "Planning Sheets" at bounding box center [105, 242] width 196 height 33
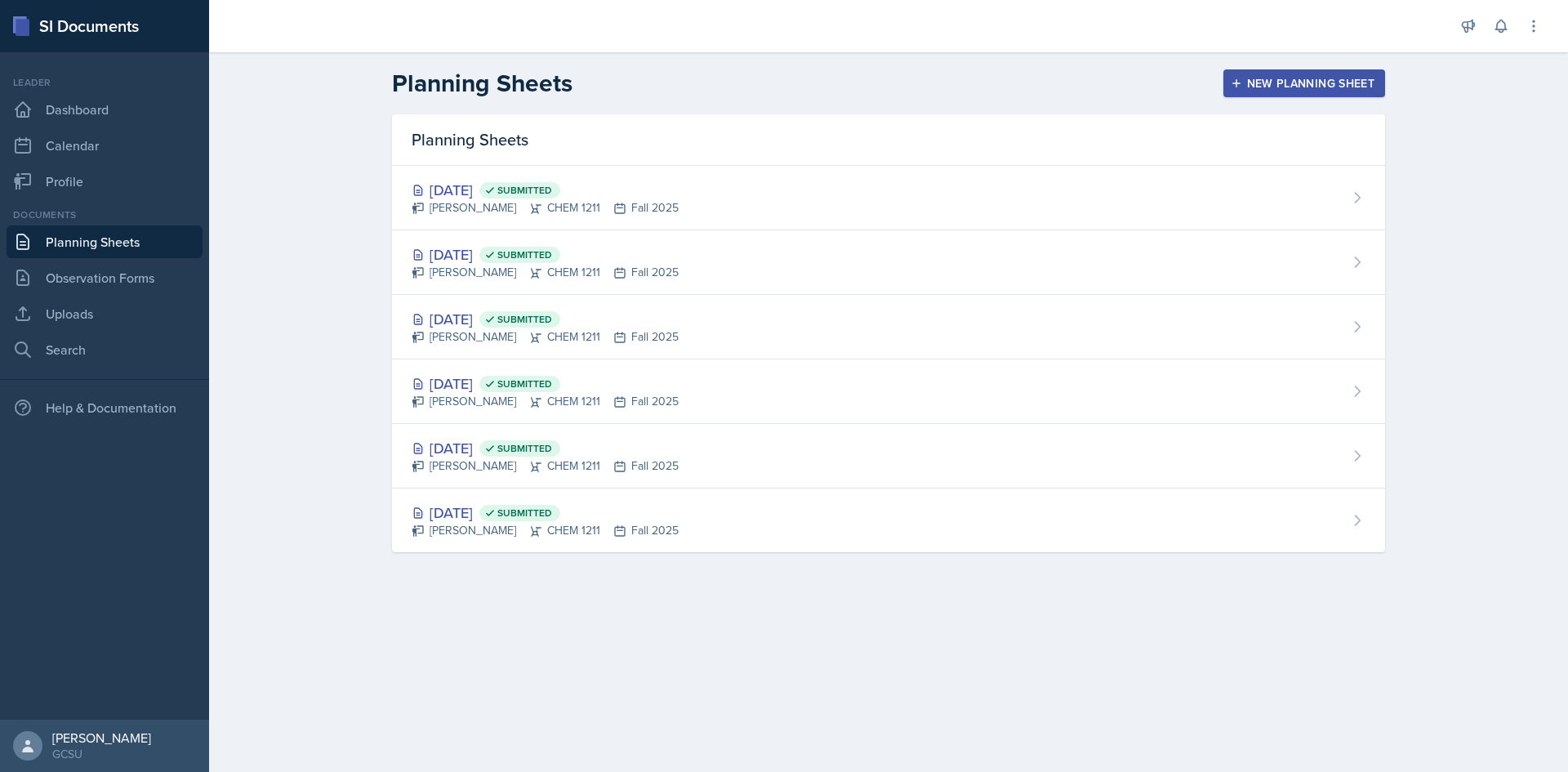
click at [608, 164] on div "Planning Sheets" at bounding box center [888, 141] width 993 height 52
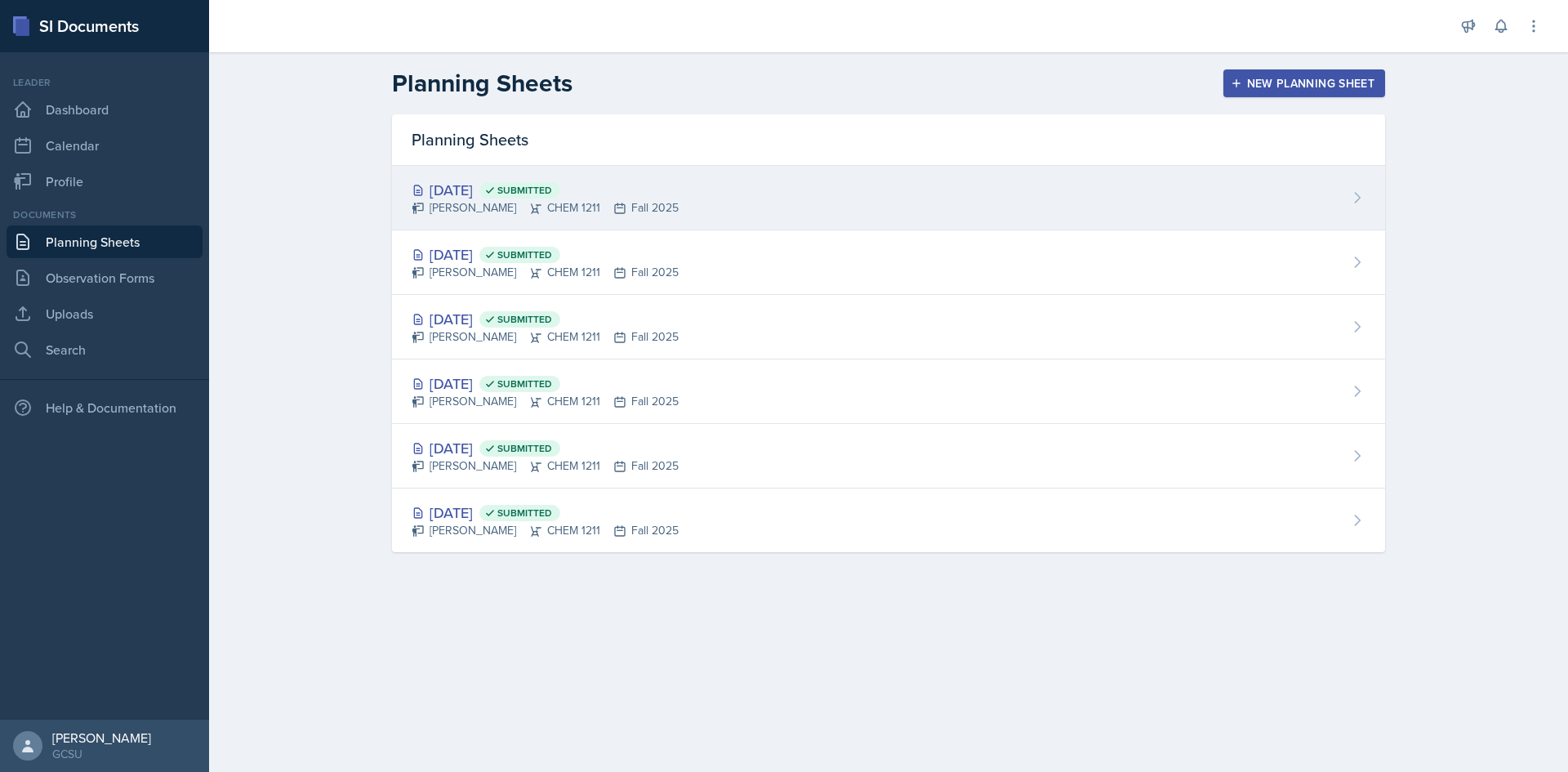
click at [622, 178] on div "[DATE] Submitted [PERSON_NAME] CHEM 1211 Fall 2025" at bounding box center [888, 198] width 993 height 65
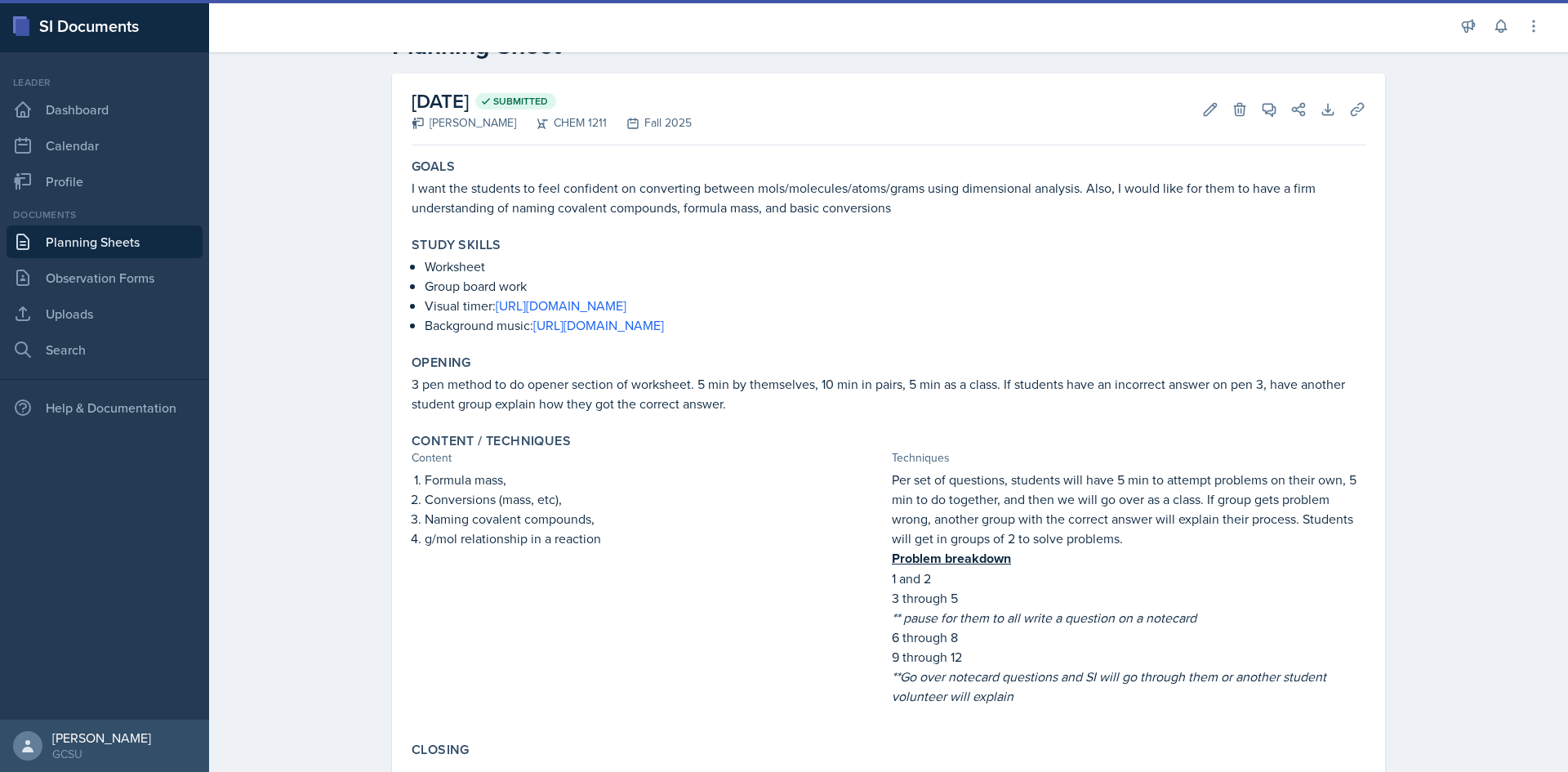
scroll to position [149, 0]
